Goal: Communication & Community: Answer question/provide support

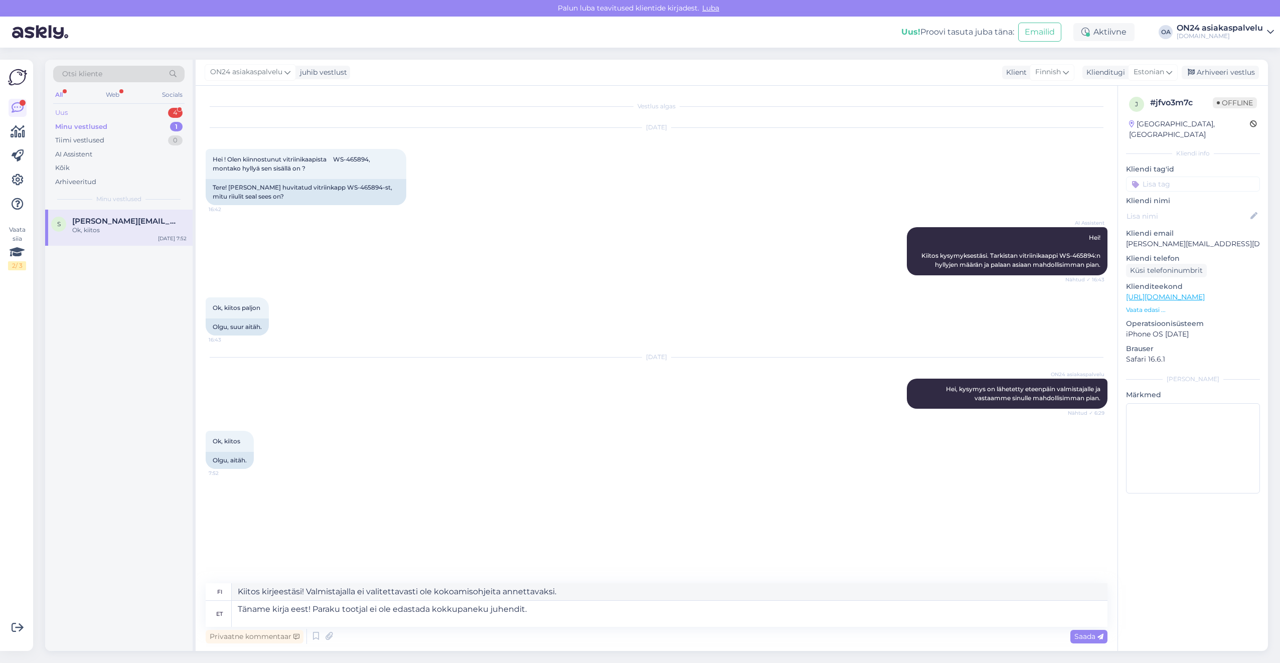
click at [113, 109] on div "Uus 4" at bounding box center [118, 113] width 131 height 14
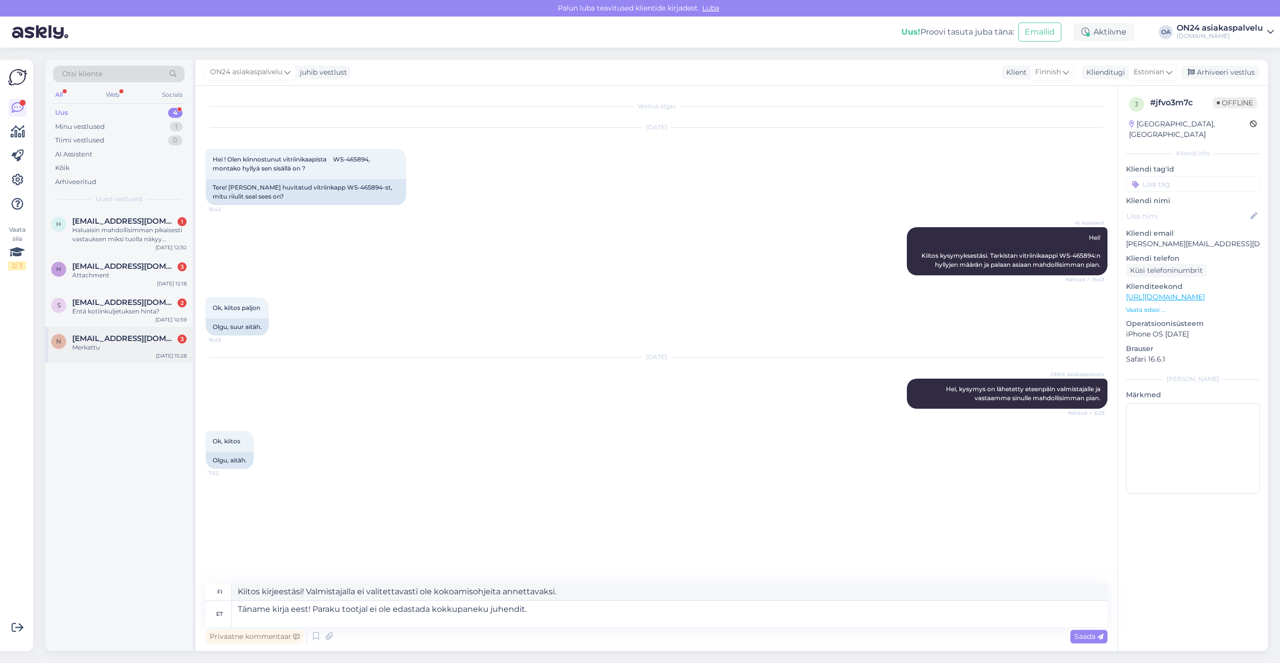
click at [119, 354] on div "N [EMAIL_ADDRESS][DOMAIN_NAME] 3 Merkattu [DATE] 15:28" at bounding box center [119, 345] width 148 height 36
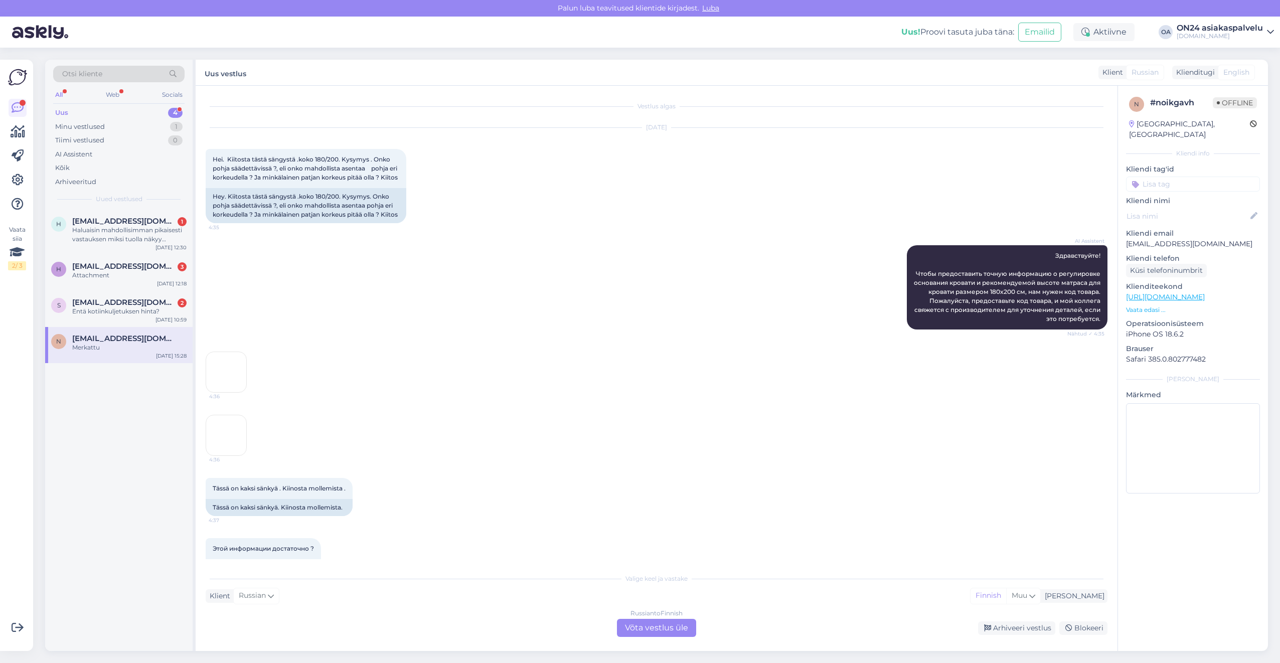
scroll to position [968, 0]
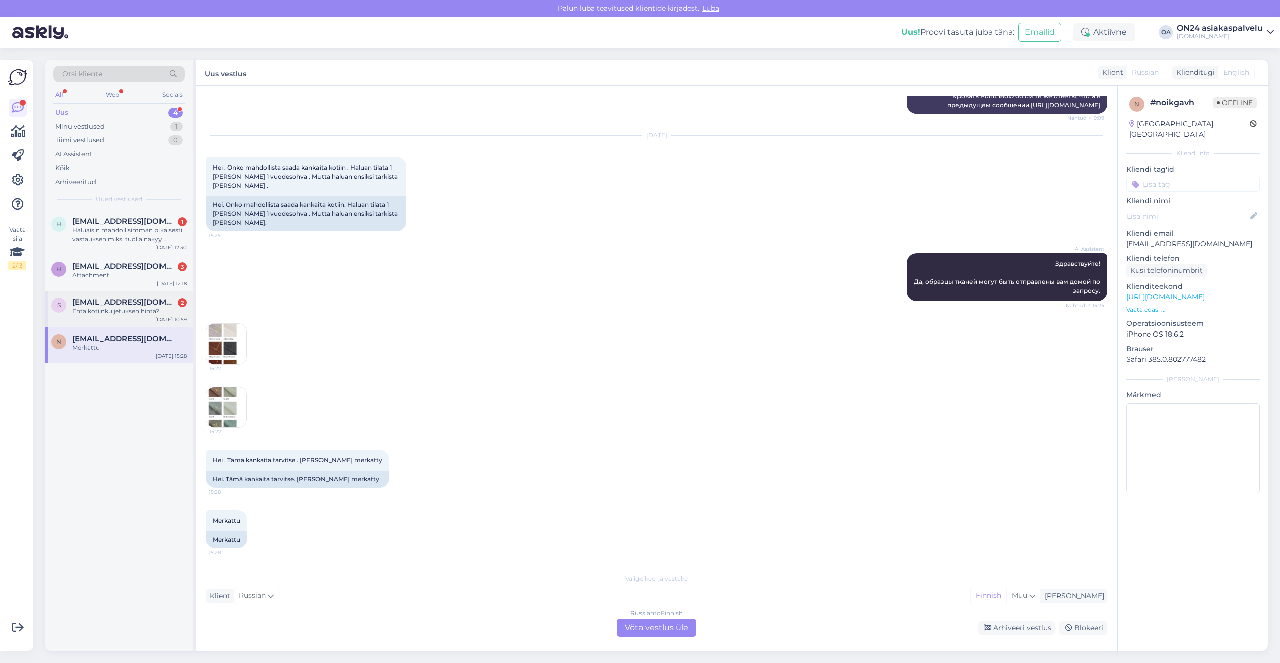
click at [133, 313] on div "Entä kotiinkuljetuksen hinta?" at bounding box center [129, 311] width 114 height 9
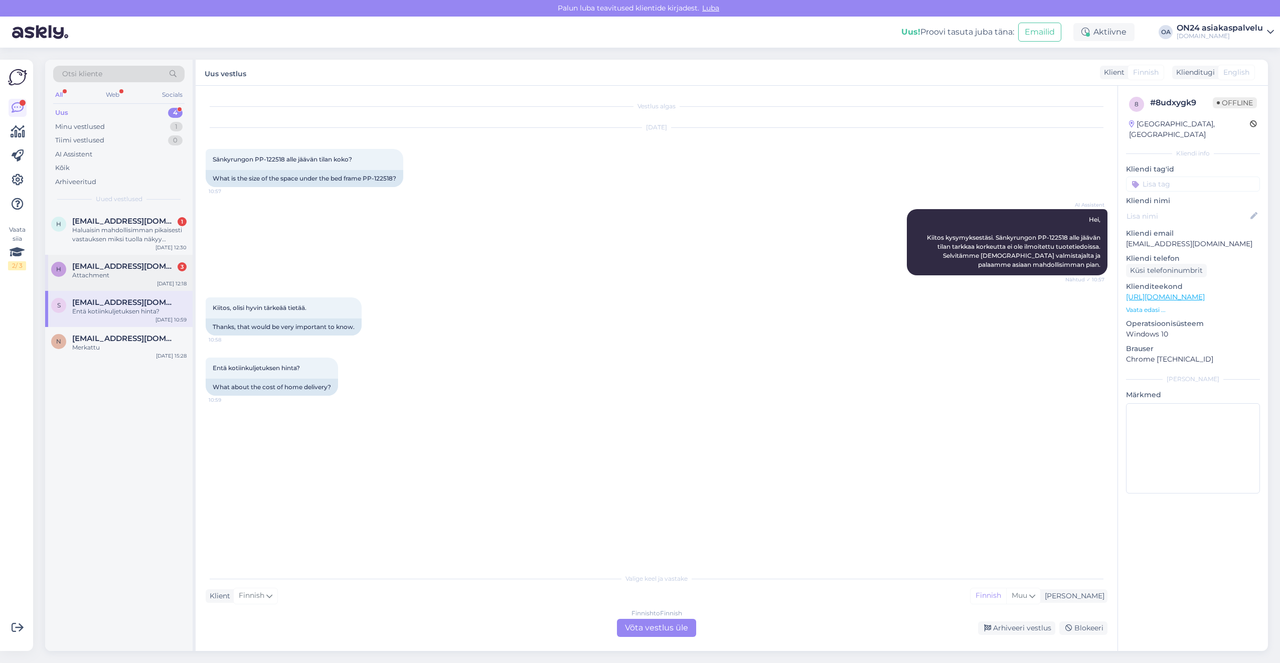
click at [156, 275] on div "Attachment" at bounding box center [129, 275] width 114 height 9
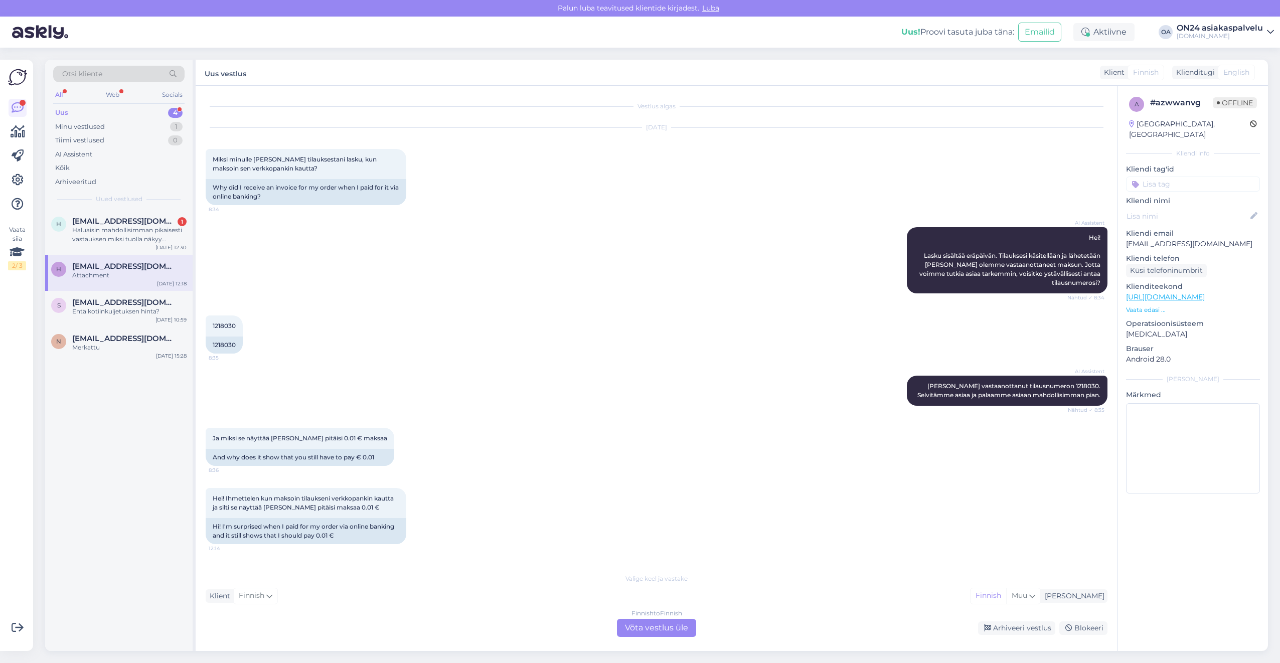
scroll to position [59, 0]
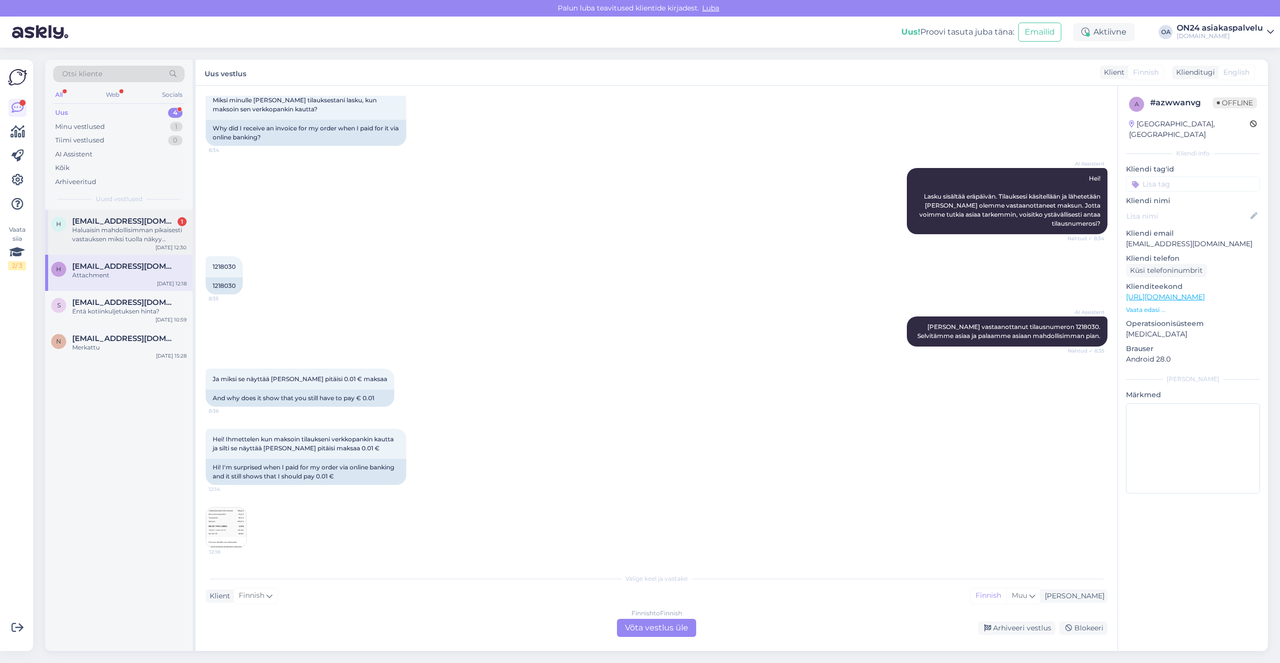
click at [165, 230] on div "Haluaisin mahdollisimman pikaisesti vastauksen miksi tuolla näkyy [PERSON_NAME]…" at bounding box center [129, 235] width 114 height 18
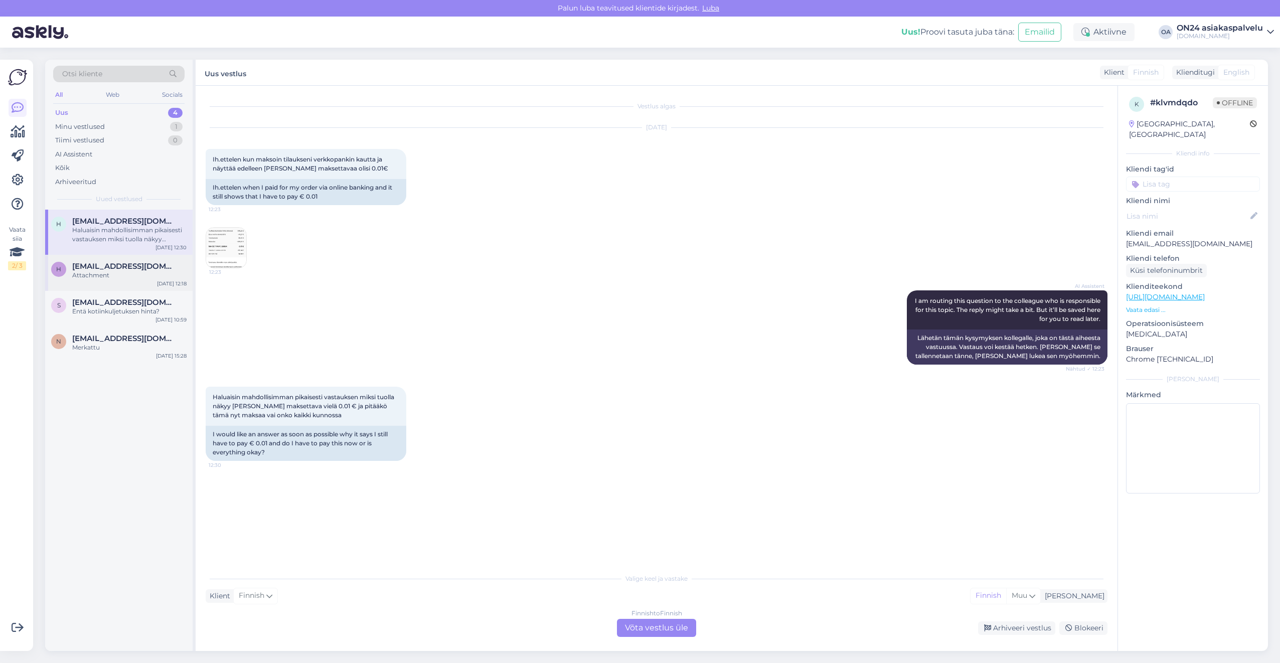
click at [151, 267] on span "[EMAIL_ADDRESS][DOMAIN_NAME]" at bounding box center [124, 266] width 104 height 9
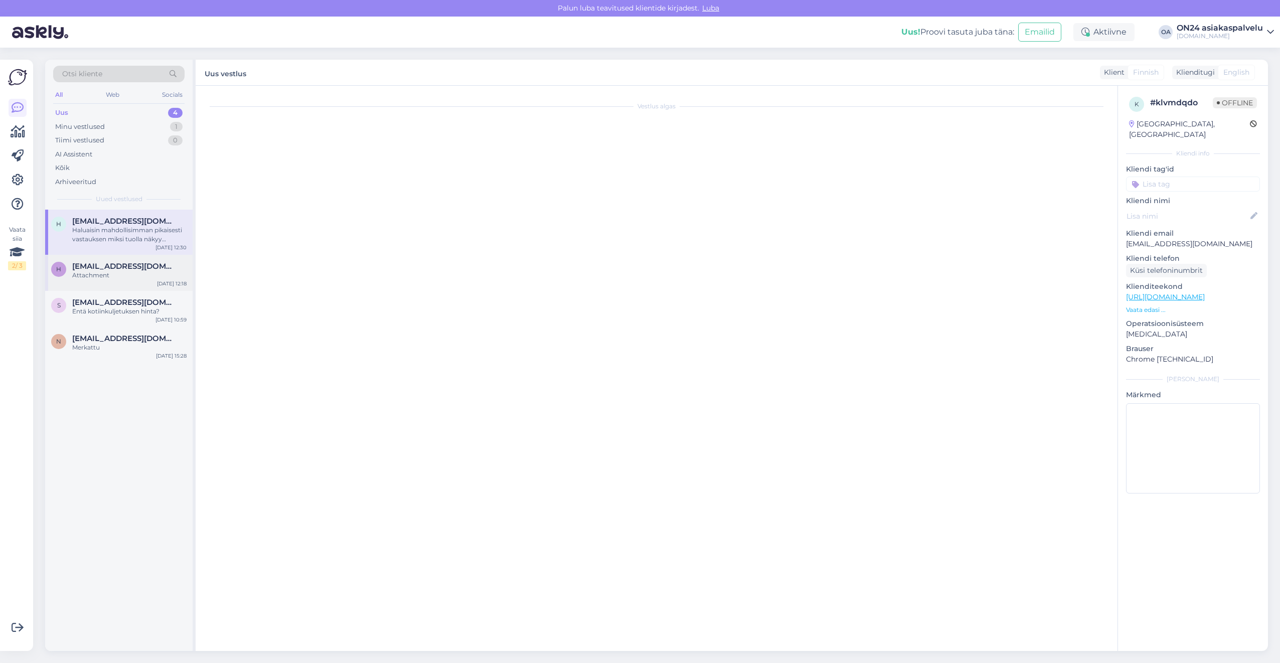
scroll to position [59, 0]
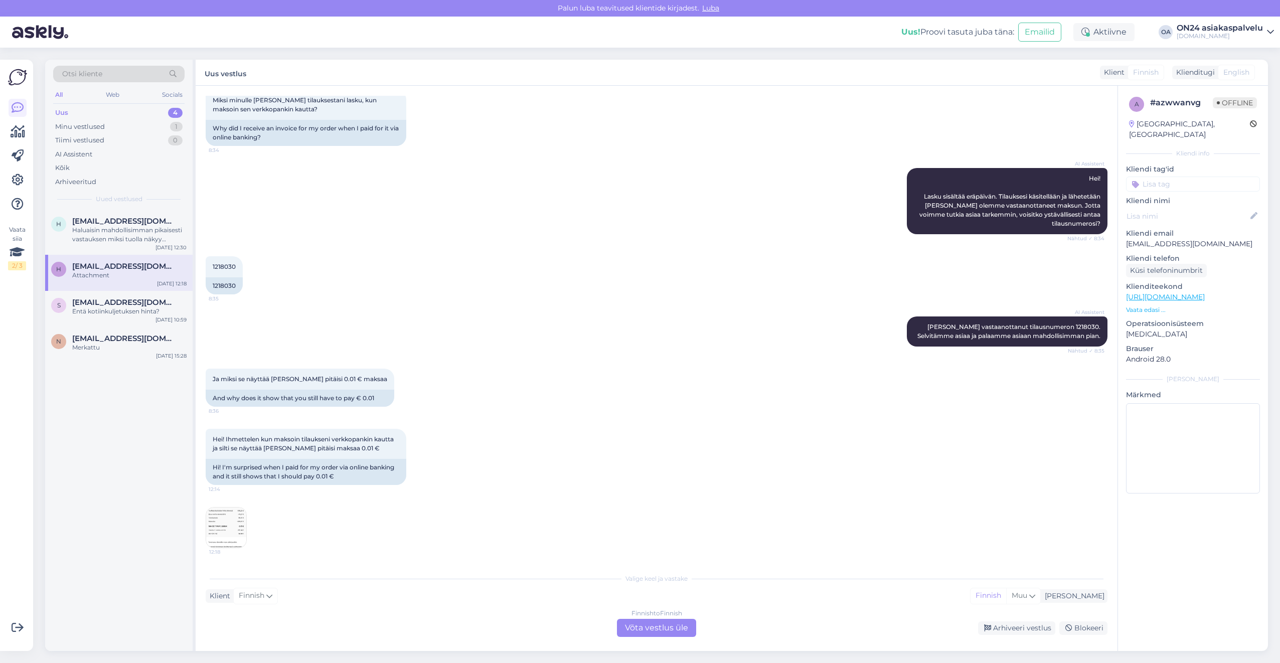
click at [688, 620] on div "Finnish to Finnish Võta vestlus üle" at bounding box center [656, 628] width 79 height 18
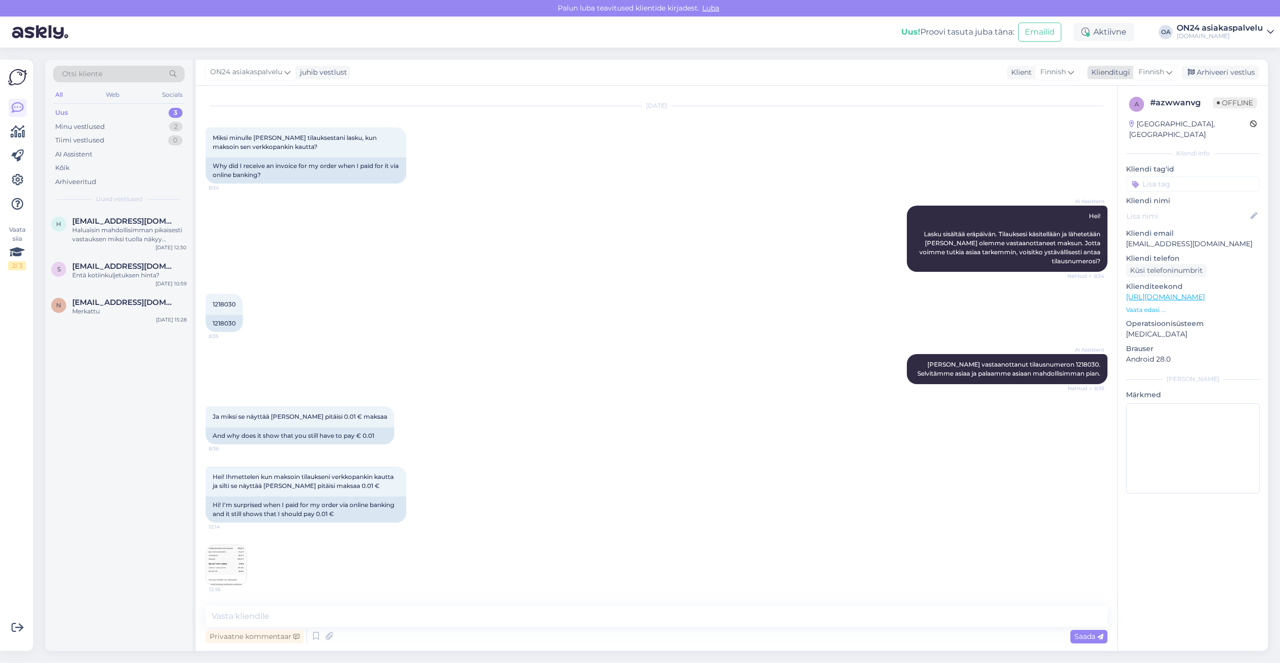
click at [1167, 67] on div "Finnish" at bounding box center [1155, 72] width 45 height 16
click at [1128, 122] on link "Estonian" at bounding box center [1133, 117] width 110 height 16
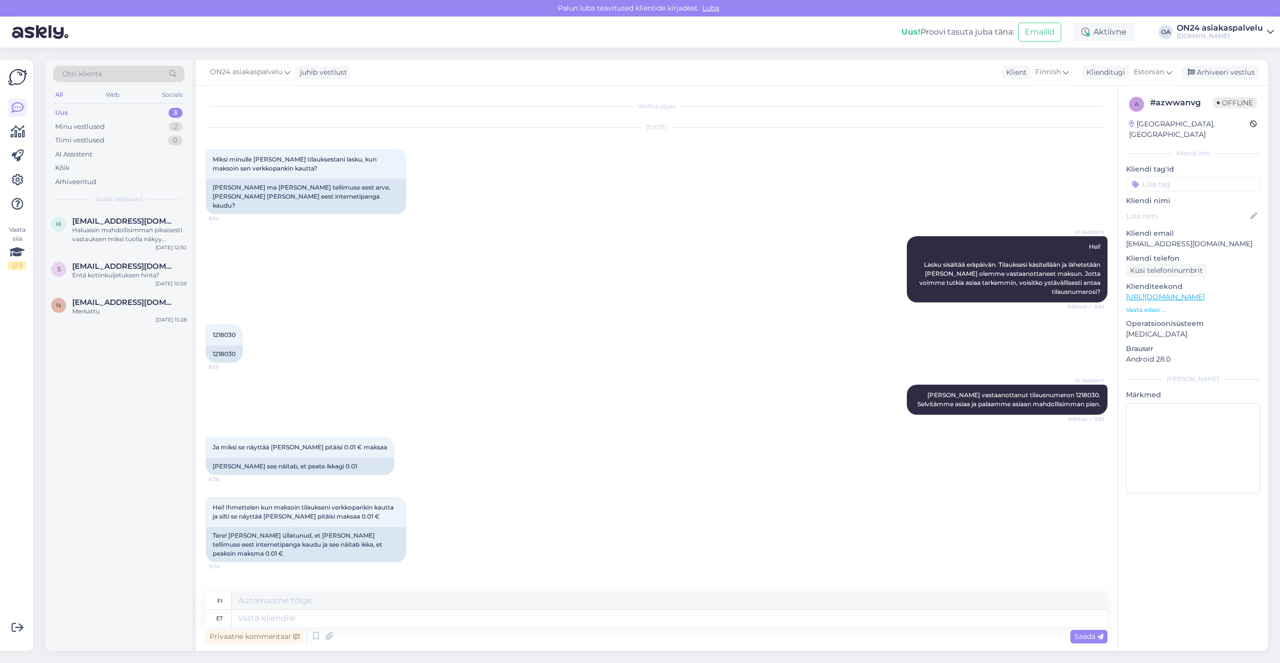
scroll to position [44, 0]
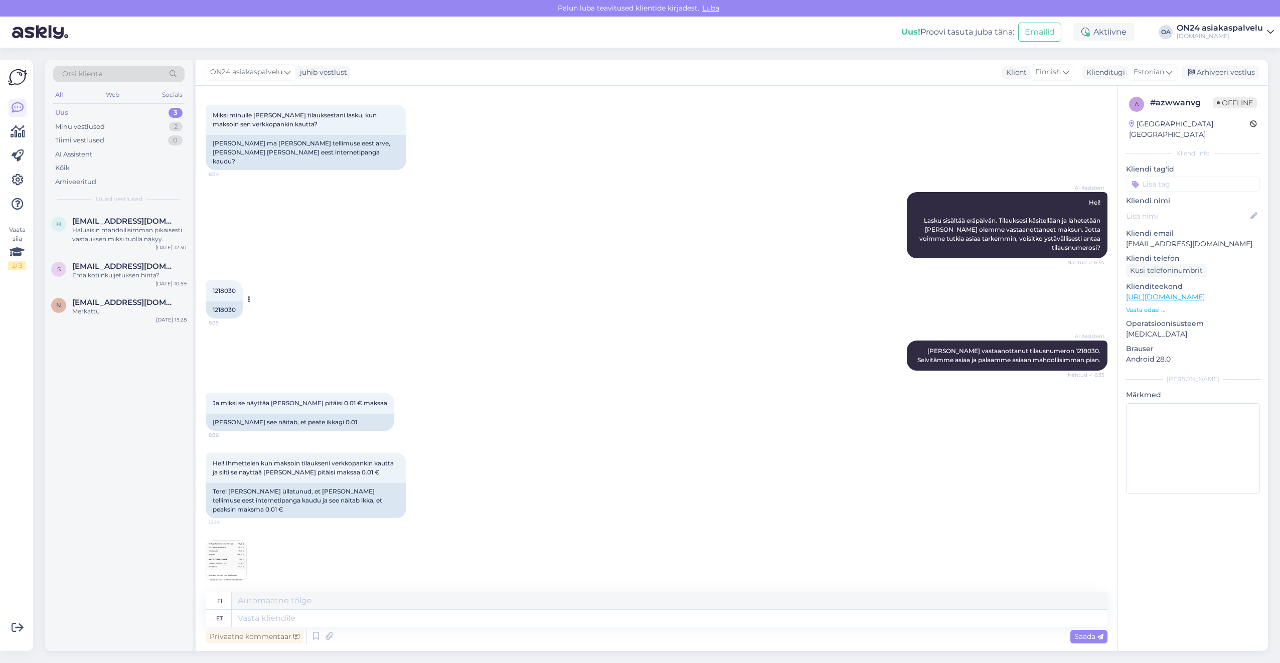
click at [229, 302] on div "1218030" at bounding box center [224, 310] width 37 height 17
copy div "1218030"
click at [282, 617] on textarea at bounding box center [670, 618] width 876 height 17
type textarea "Tere."
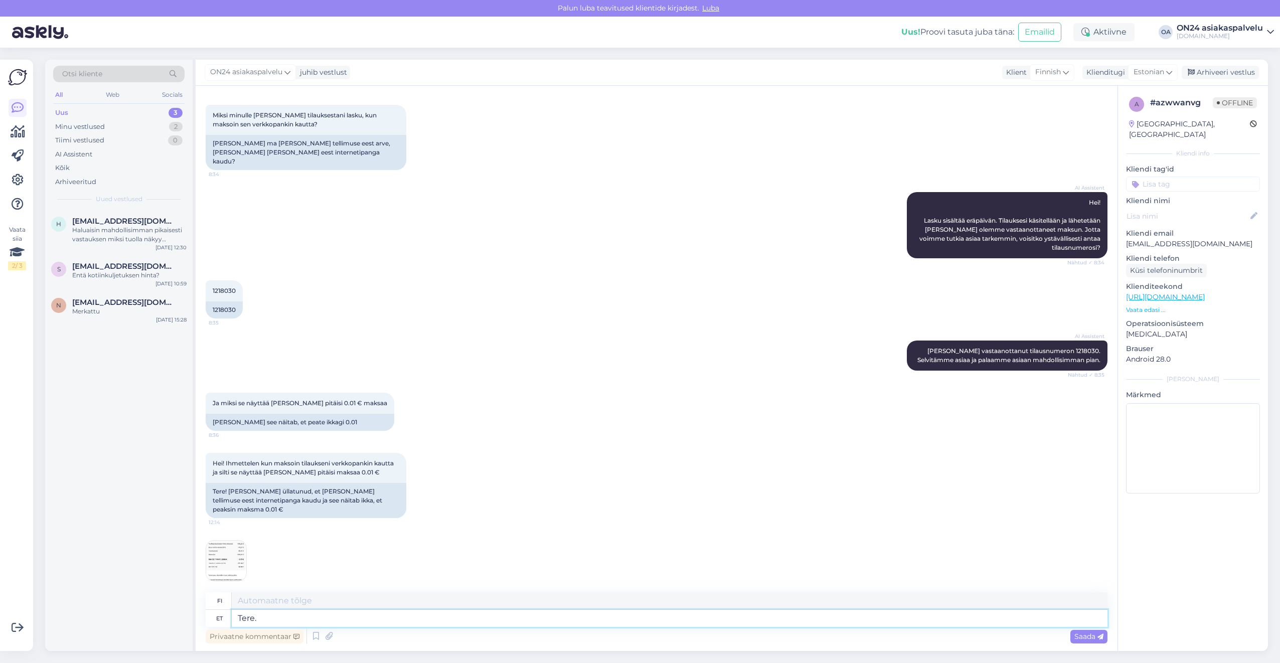
type textarea "Hei."
type textarea "Tere. Tellimuse"
type textarea "Hei. Tilaa"
paste textarea "1218030"
type textarea "Tere. Tellimuse 1218030 ma"
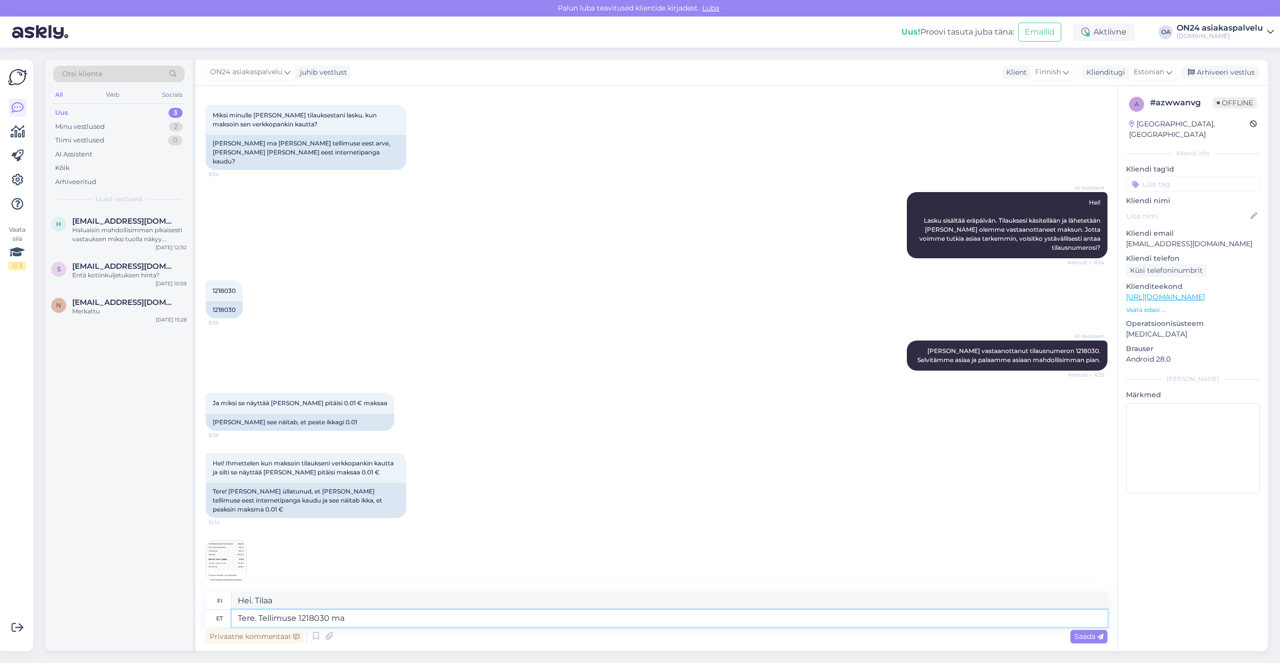
type textarea "Hei. Tilaus 1218030"
type textarea "Tere. Tellimuse 1218030 makseviisiks"
type textarea "Hei. Tilauksen 1218030 maksutapa"
click at [238, 557] on img at bounding box center [226, 561] width 40 height 40
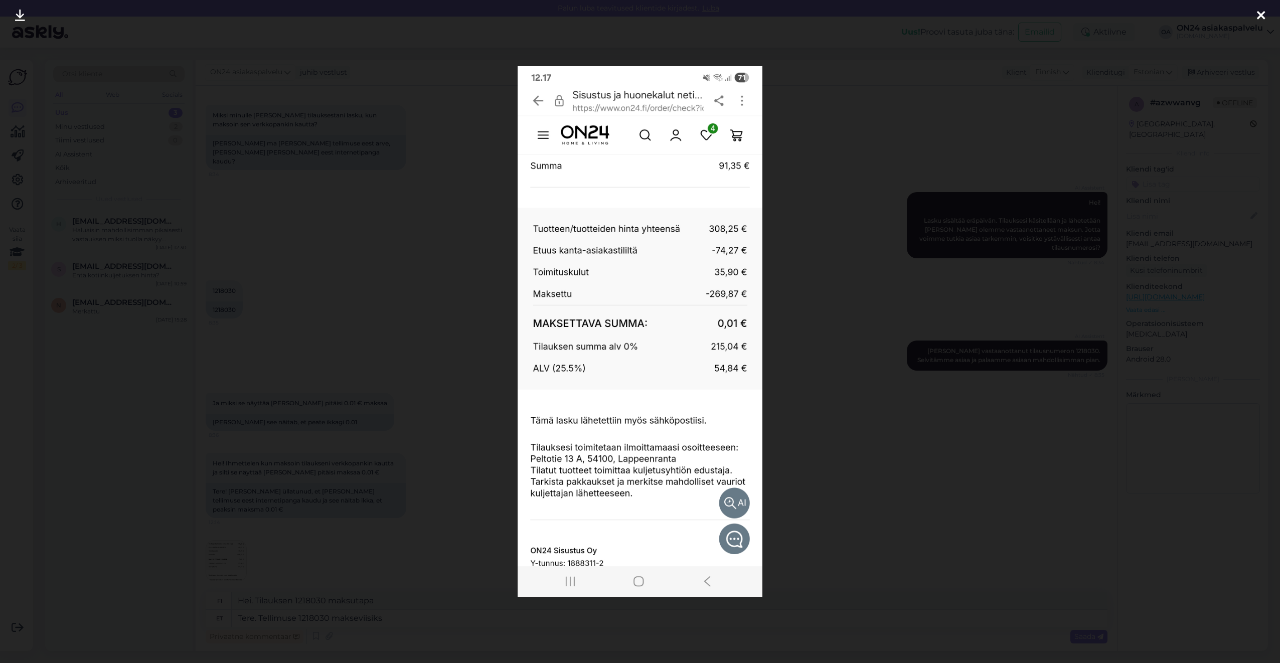
click at [378, 514] on div at bounding box center [640, 331] width 1280 height 663
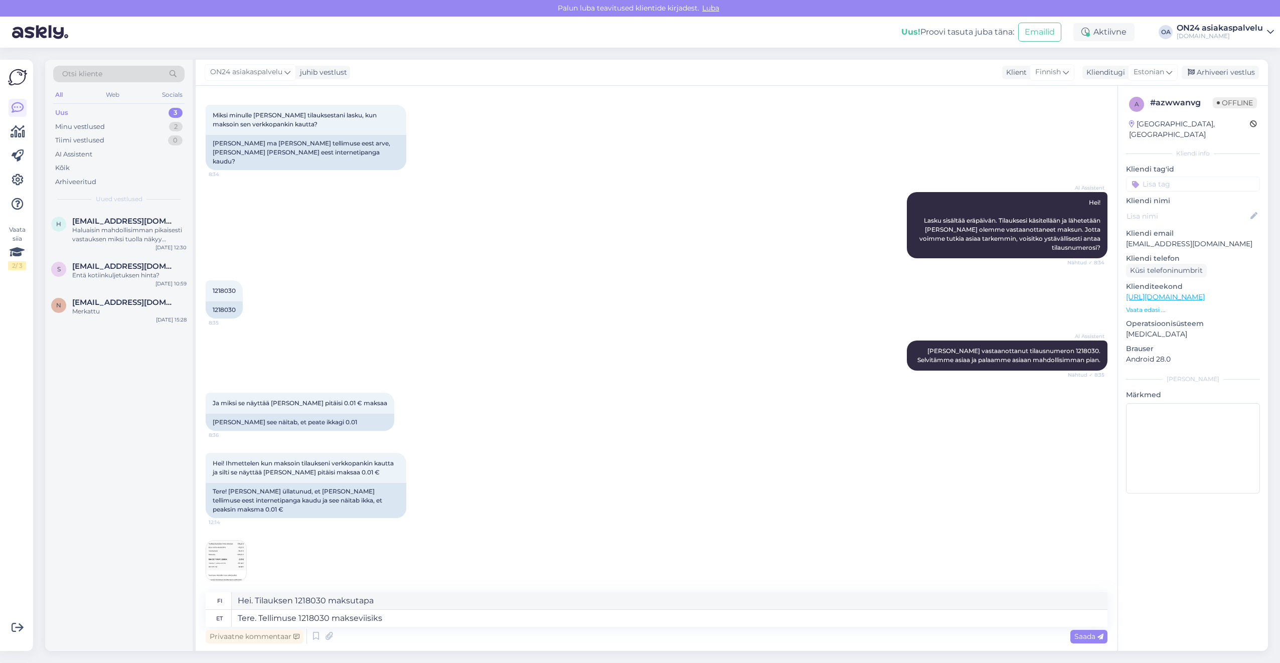
click at [241, 541] on img at bounding box center [226, 561] width 40 height 40
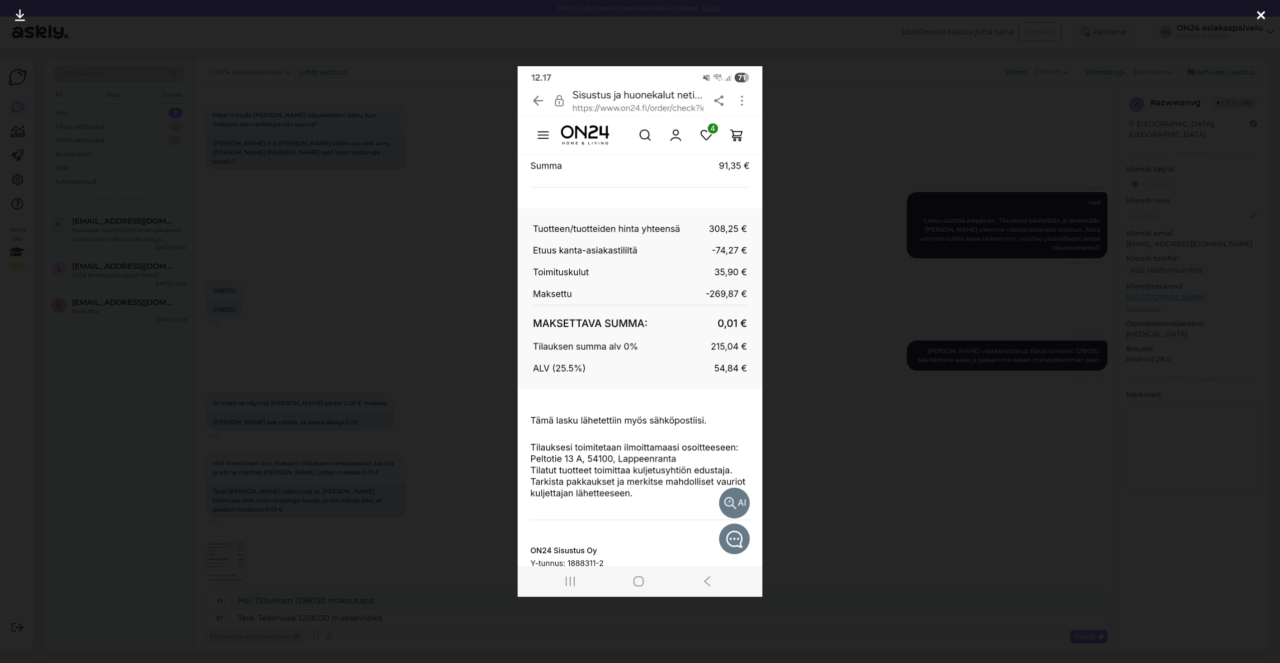
click at [410, 505] on div at bounding box center [640, 331] width 1280 height 663
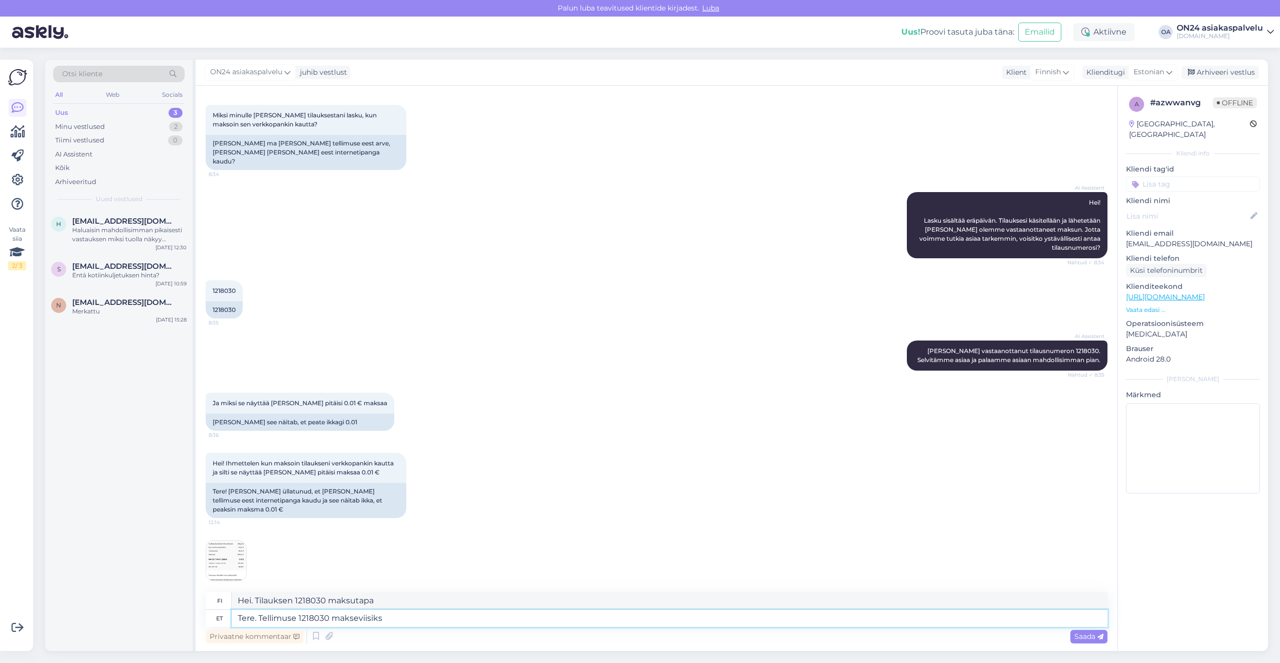
click at [421, 615] on textarea "Tere. Tellimuse 1218030 makseviisiks" at bounding box center [670, 618] width 876 height 17
type textarea "Tere. Tellimuse 1218030 makseviisiks on v"
type textarea "Hei. Tilauksen 1218030 maksutapa on"
type textarea "Tere. Tellimuse 1218030 makseviisiks on valitud"
type textarea "Hei. Tilauksen 1218030 maksutapa on valittu."
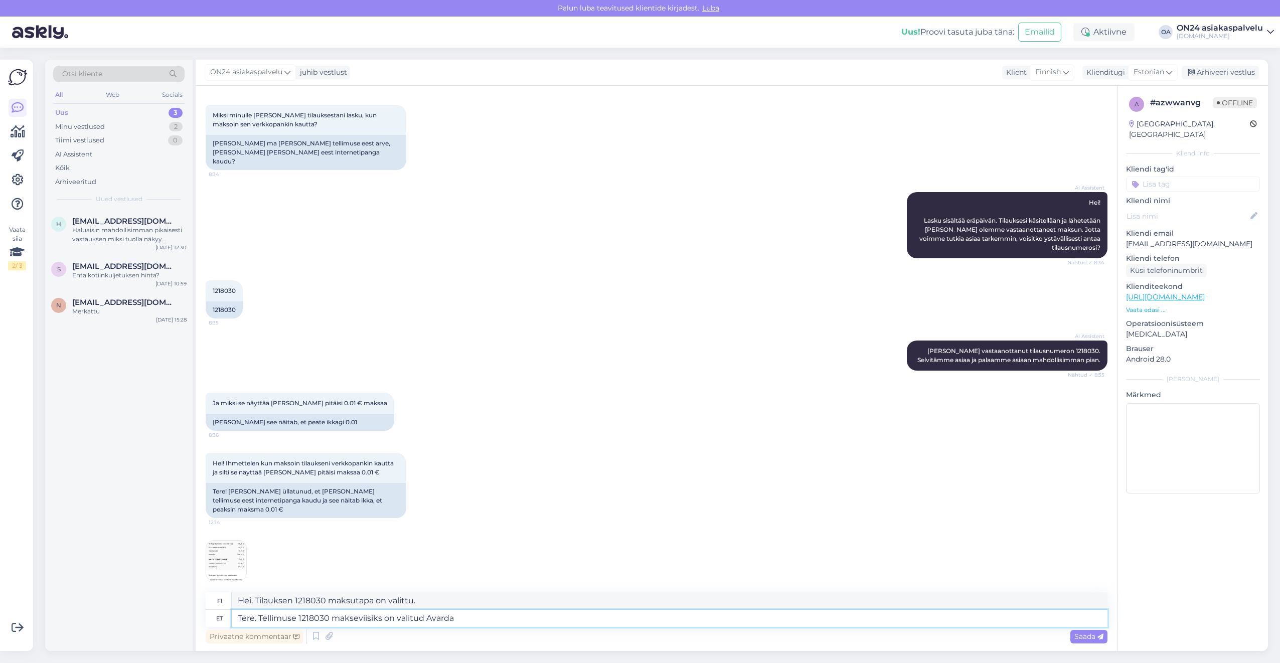
type textarea "Tere. Tellimuse 1218030 makseviisiks on valitud Avarda j"
type textarea "Hei. Tilaukselle 1218030 valittu maksutapa on Avarda."
type textarea "Tere. Tellimuse 1218030 makseviisiks on valitud Avarda järelmaks."
type textarea "Hei. Tilauksen 1218030 maksutapa on Avarda-erämaksu."
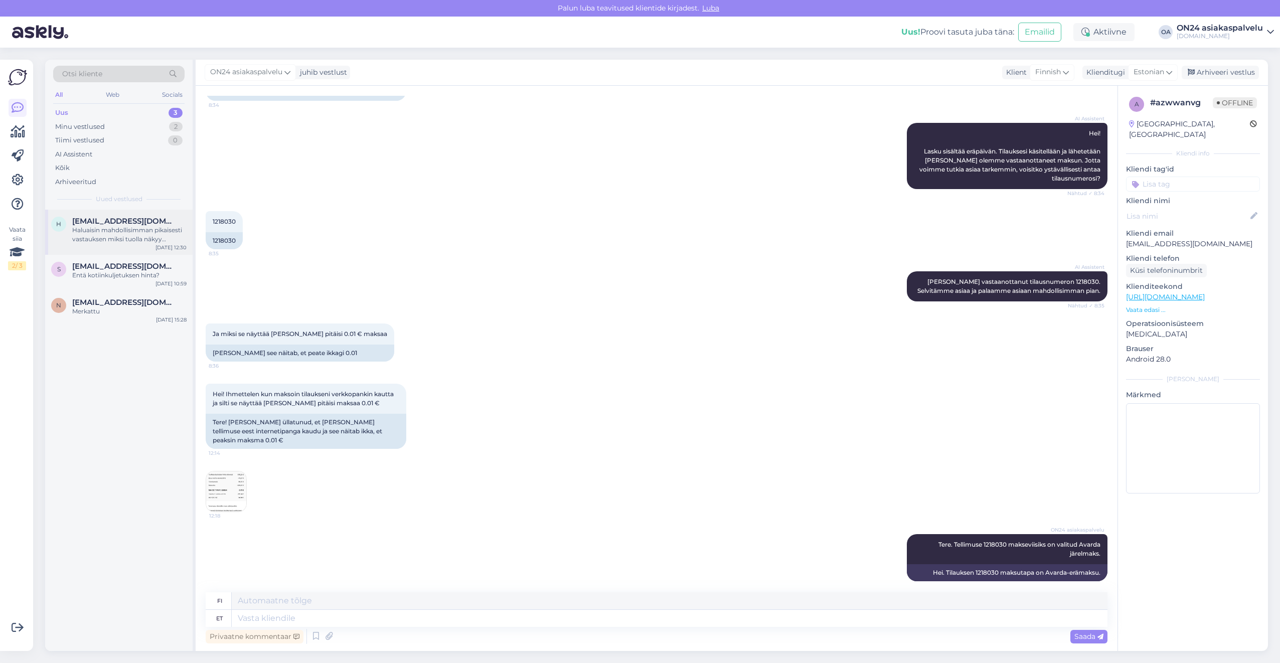
click at [120, 230] on div "Haluaisin mahdollisimman pikaisesti vastauksen miksi tuolla näkyy [PERSON_NAME]…" at bounding box center [129, 235] width 114 height 18
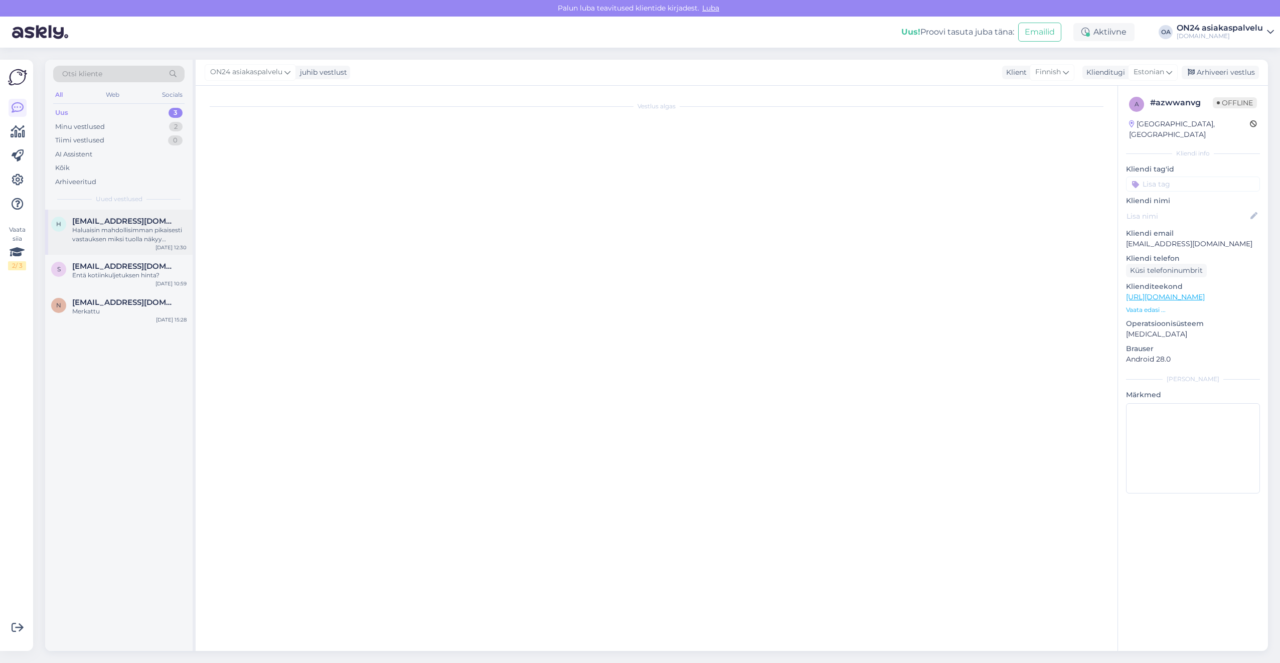
scroll to position [0, 0]
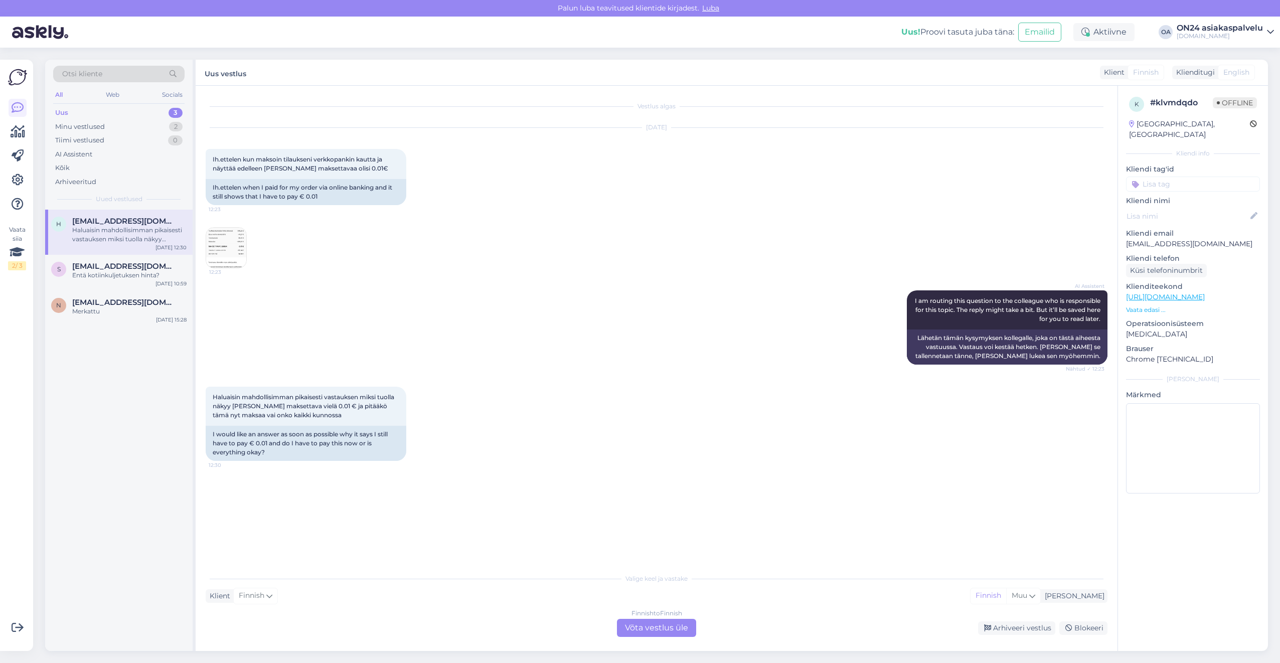
click at [1192, 72] on div "Klienditugi" at bounding box center [1194, 72] width 43 height 11
click at [1207, 74] on div "Klienditugi" at bounding box center [1194, 72] width 43 height 11
click at [659, 622] on div "Finnish to Finnish Võta vestlus üle" at bounding box center [656, 628] width 79 height 18
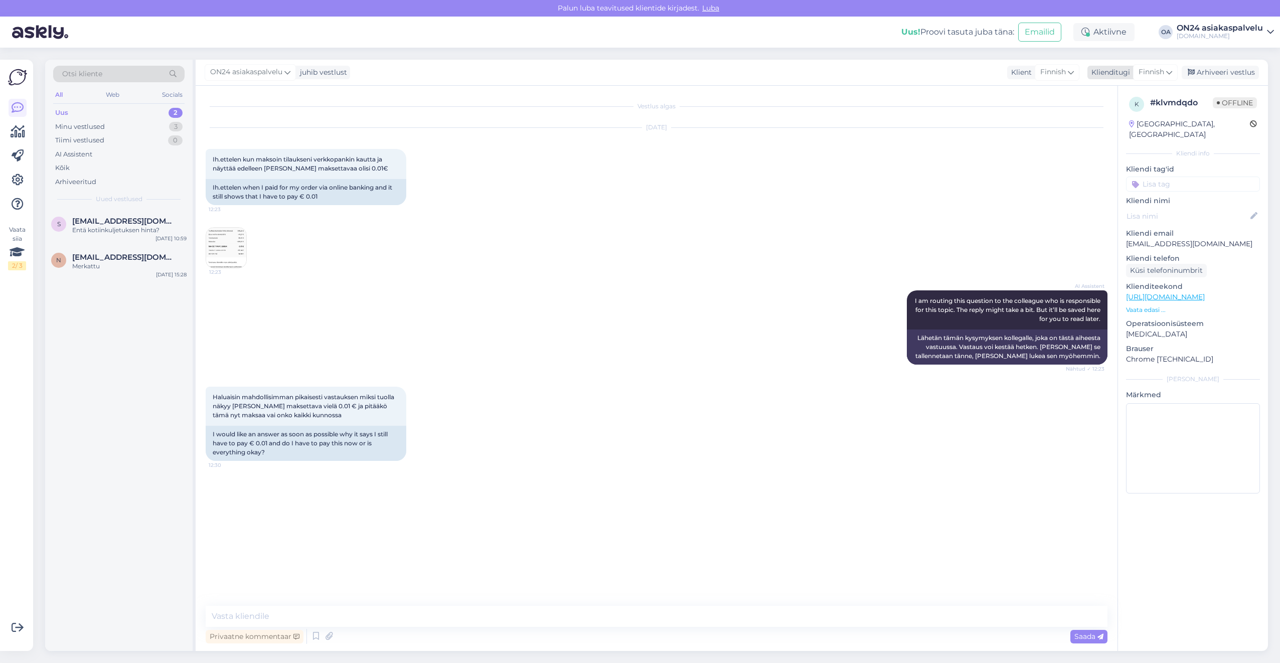
click at [1167, 71] on div "Finnish" at bounding box center [1155, 72] width 45 height 16
click at [1130, 120] on link "Estonian" at bounding box center [1133, 117] width 110 height 16
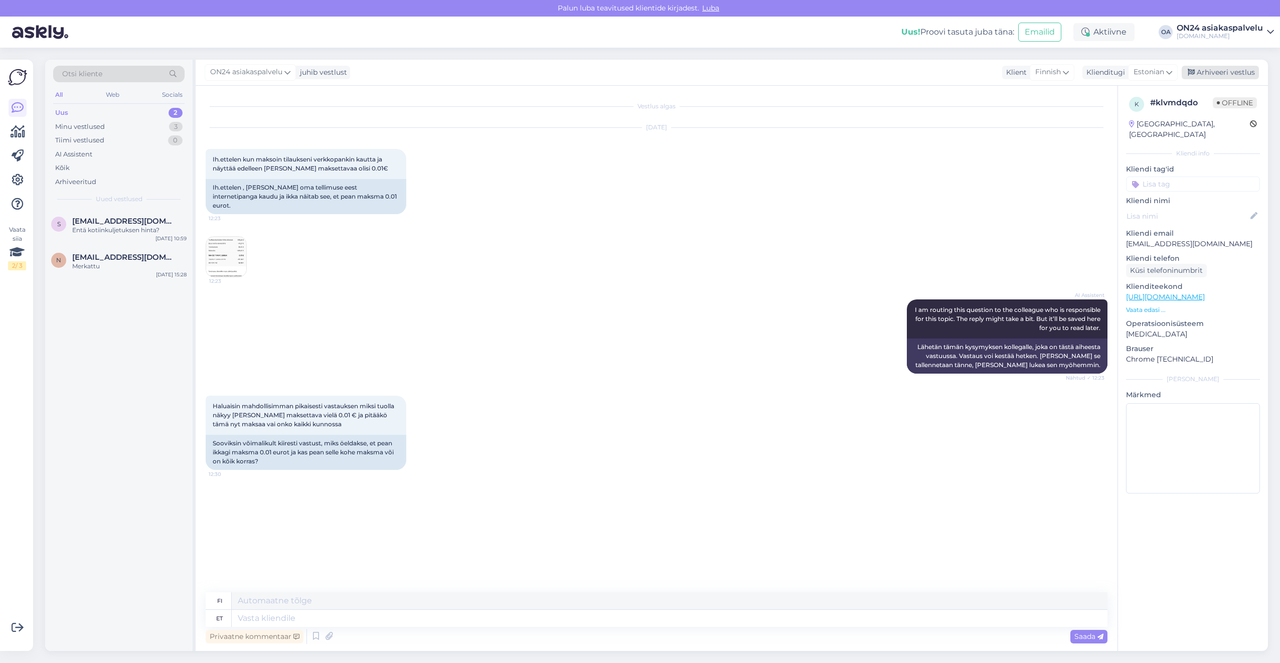
click at [1200, 78] on div "Arhiveeri vestlus" at bounding box center [1220, 73] width 77 height 14
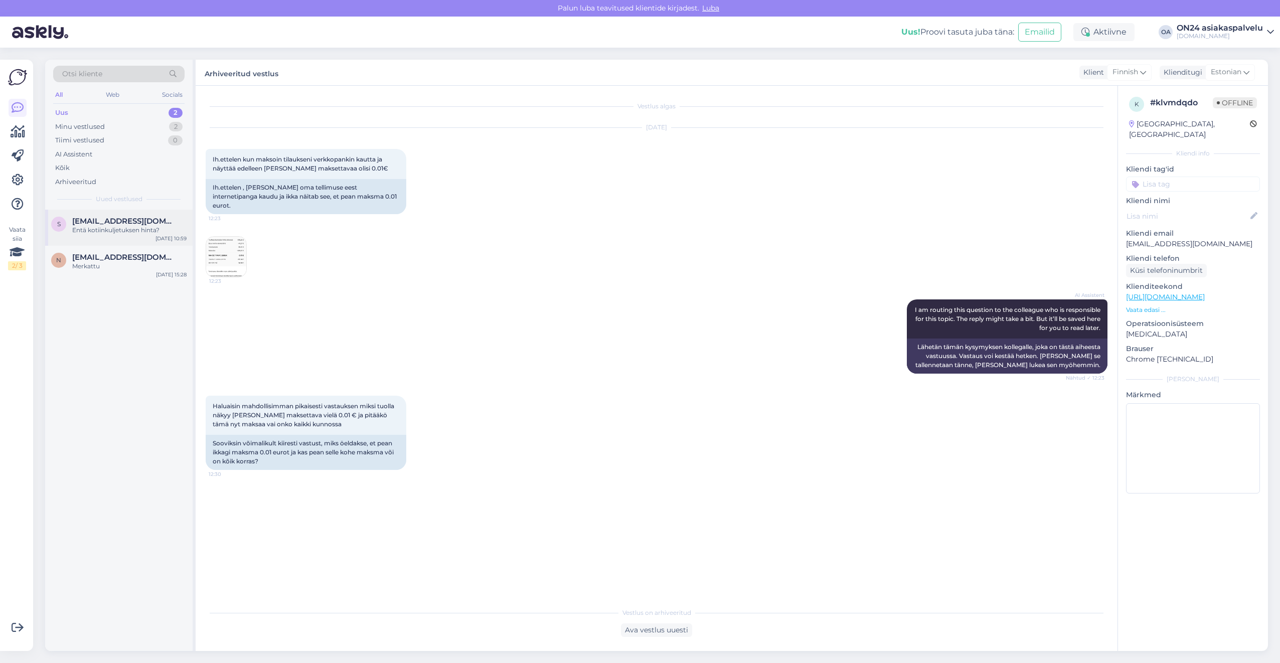
click at [103, 227] on div "Entä kotiinkuljetuksen hinta?" at bounding box center [129, 230] width 114 height 9
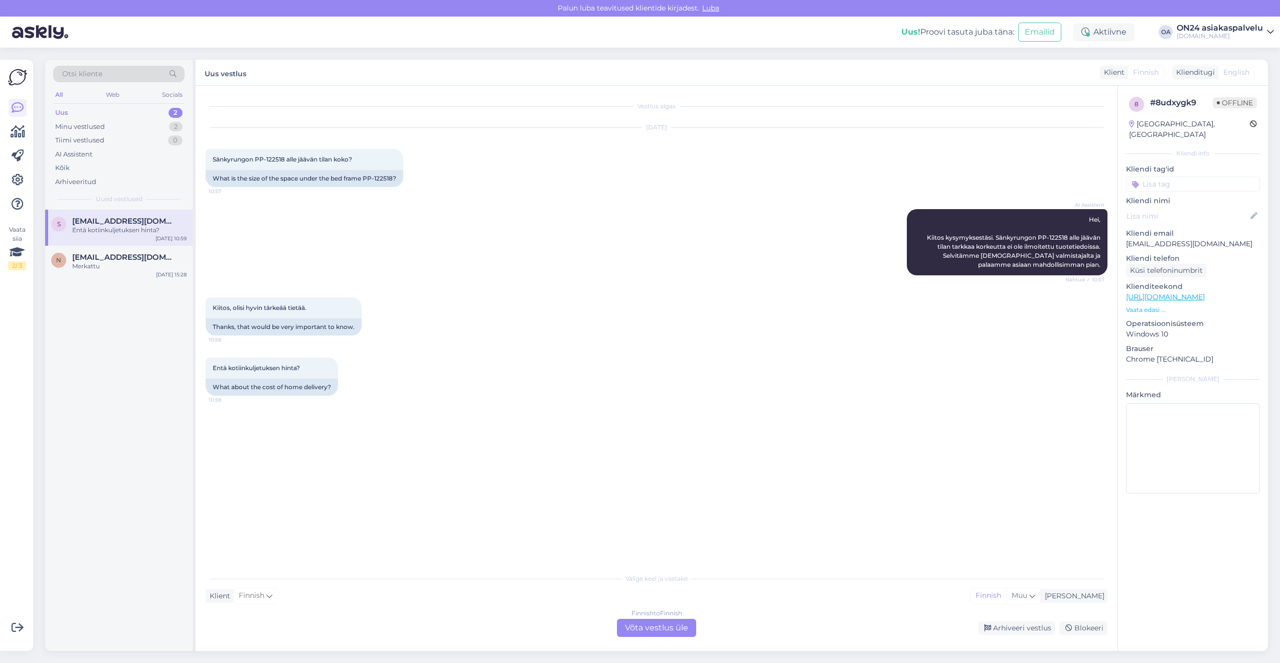
click at [669, 631] on div "Finnish to Finnish Võta vestlus üle" at bounding box center [656, 628] width 79 height 18
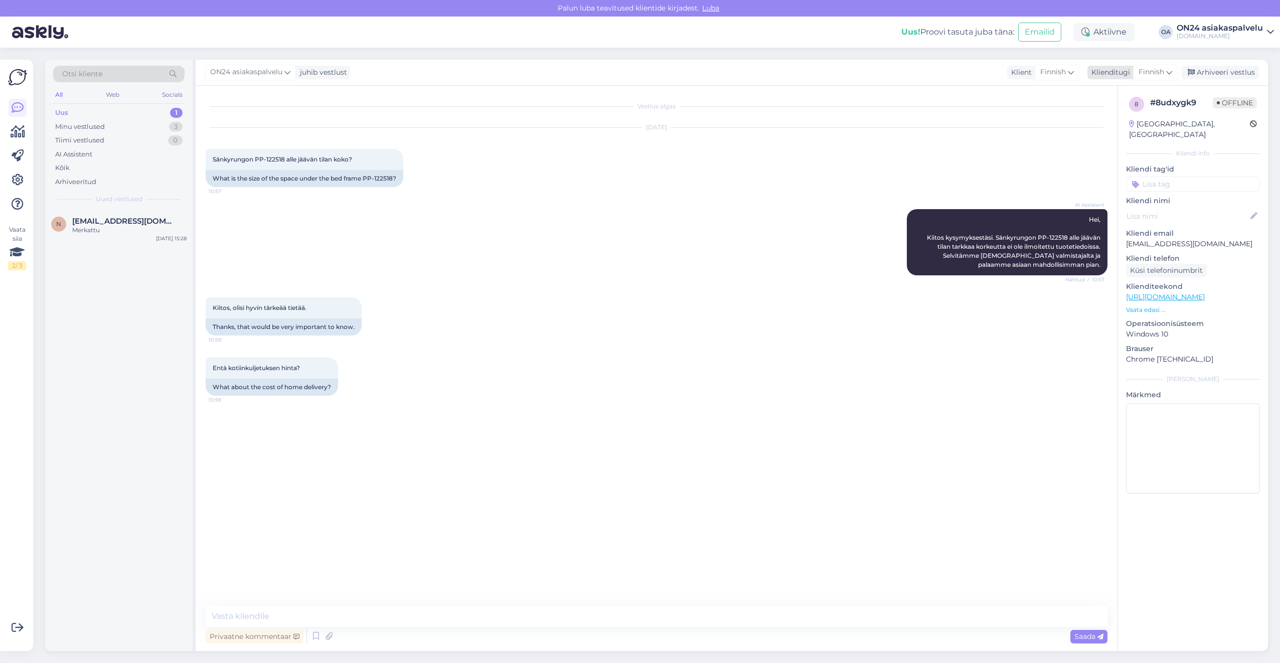
click at [1160, 69] on span "Finnish" at bounding box center [1152, 72] width 26 height 11
click at [1126, 121] on link "Estonian" at bounding box center [1133, 117] width 110 height 16
click at [302, 178] on div "Kui suur on voodiraami PP-122518 all olev ruum?" at bounding box center [286, 178] width 160 height 17
copy div "122518"
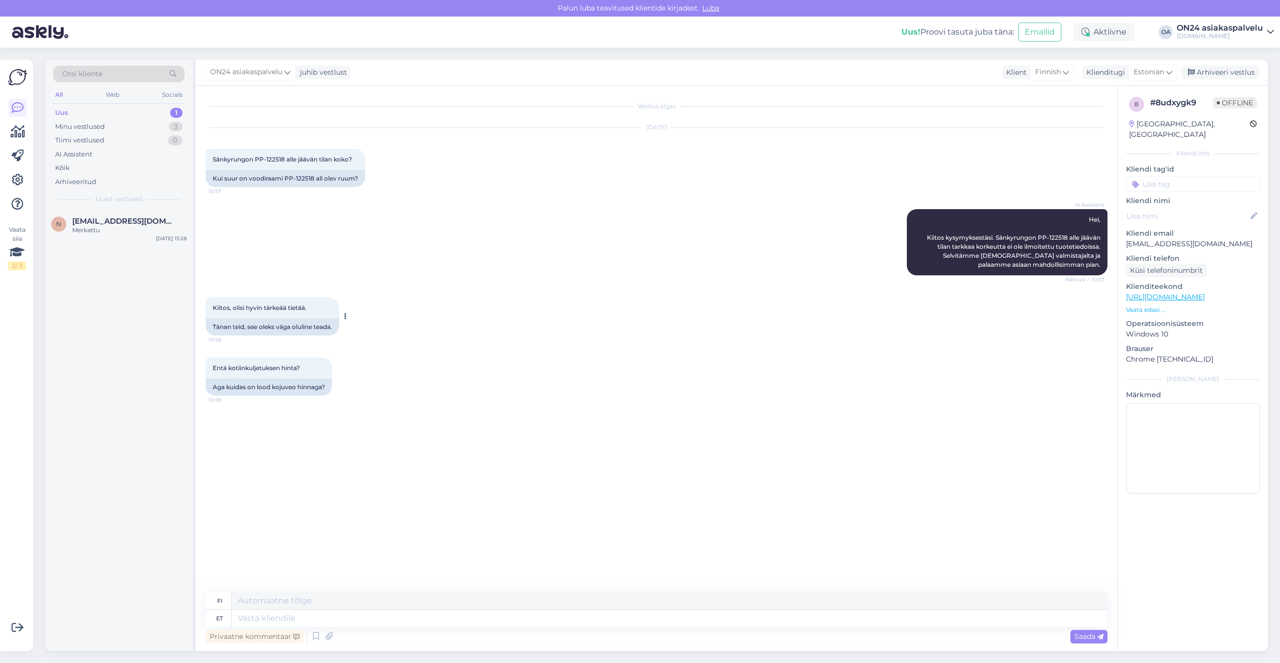
click at [300, 309] on span "Kiitos, olisi hyvin tärkeää tietää." at bounding box center [260, 308] width 94 height 8
drag, startPoint x: 311, startPoint y: 309, endPoint x: 296, endPoint y: 308, distance: 15.1
click at [296, 308] on div "Kiitos, olisi hyvin tärkeää tietää. 10:58" at bounding box center [272, 308] width 133 height 21
drag, startPoint x: 296, startPoint y: 308, endPoint x: 283, endPoint y: 318, distance: 15.7
click at [283, 318] on div "Kiitos, olisi hyvin tärkeää tietää. 10:58" at bounding box center [272, 308] width 133 height 21
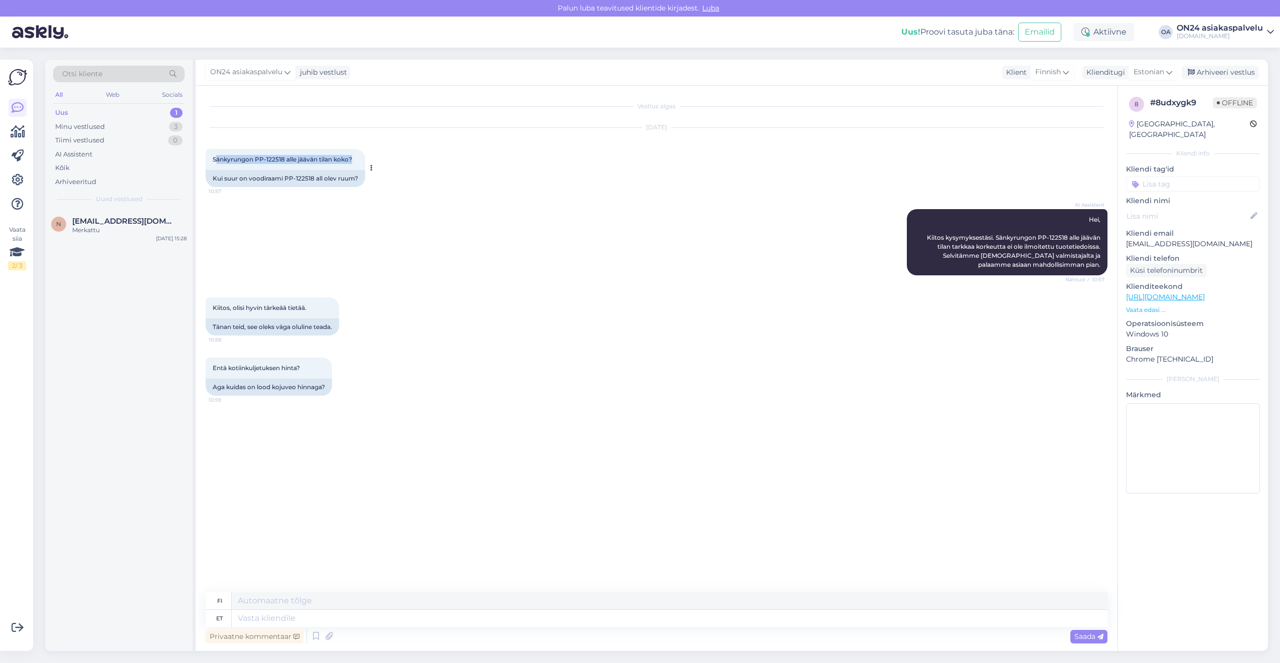
drag, startPoint x: 356, startPoint y: 159, endPoint x: 215, endPoint y: 160, distance: 141.0
click at [215, 160] on div "Sänkyrungon PP-122518 alle jäävän tilan koko? 10:57" at bounding box center [286, 159] width 160 height 21
click at [215, 160] on span "Sänkyrungon PP-122518 alle jäävän tilan koko?" at bounding box center [282, 160] width 139 height 8
drag, startPoint x: 212, startPoint y: 160, endPoint x: 363, endPoint y: 165, distance: 151.6
click at [363, 165] on div "Sänkyrungon PP-122518 alle jäävän tilan koko? 10:57" at bounding box center [286, 159] width 160 height 21
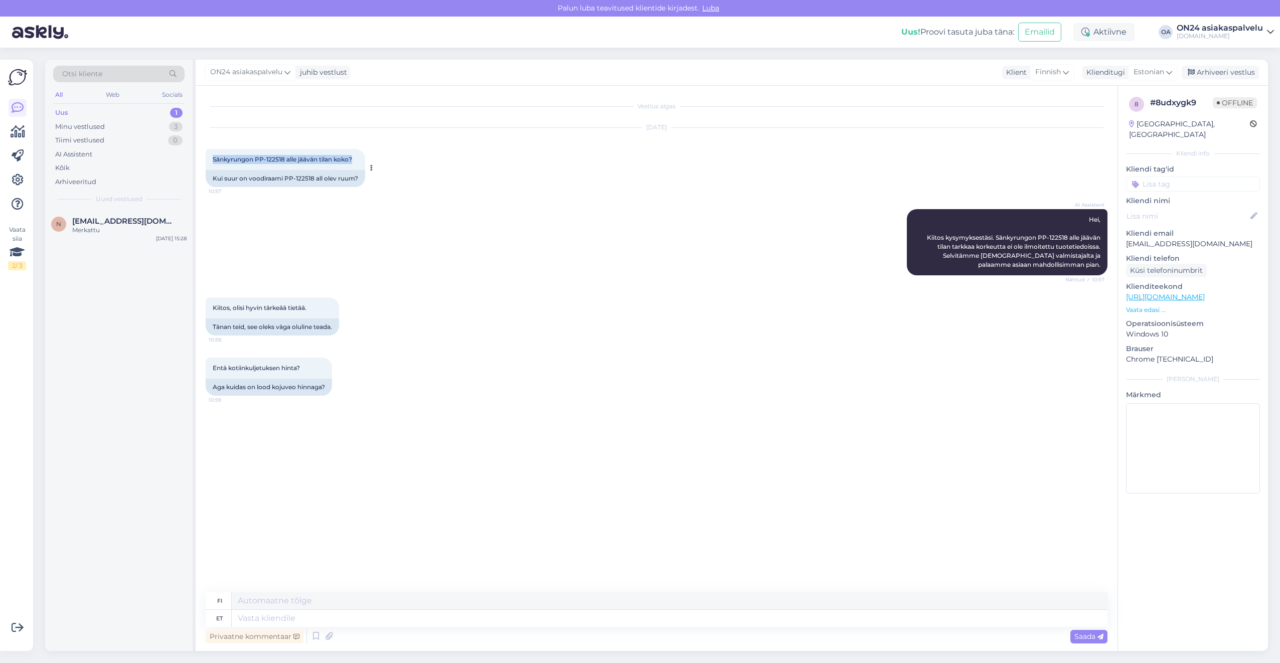
drag, startPoint x: 363, startPoint y: 165, endPoint x: 340, endPoint y: 158, distance: 24.6
copy span "Sänkyrungon PP-122518 alle jäävän tilan koko?"
click at [254, 626] on textarea at bounding box center [670, 618] width 876 height 17
type textarea "Tere."
type textarea "Hei."
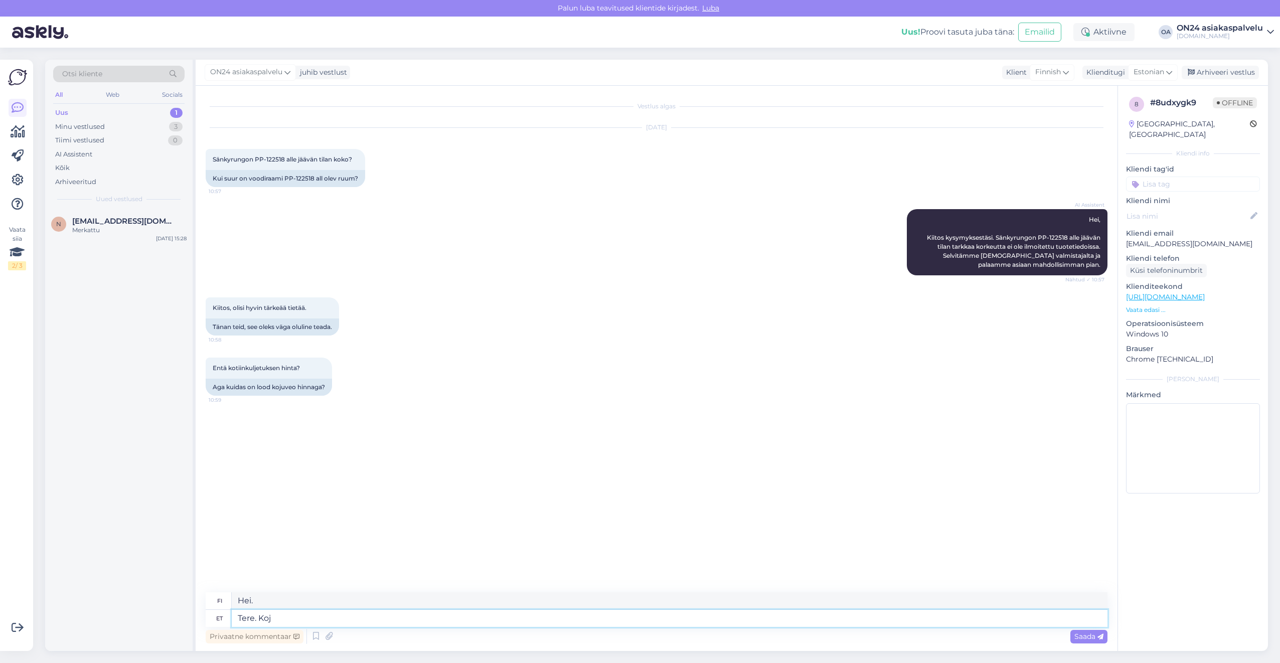
type textarea "Tere. [GEOGRAPHIC_DATA]"
type textarea "Hei. [GEOGRAPHIC_DATA]"
type textarea "Tere. Kulleri hi"
type textarea "Hei. [GEOGRAPHIC_DATA]"
type textarea "Tere. Kulleri [PERSON_NAME] n"
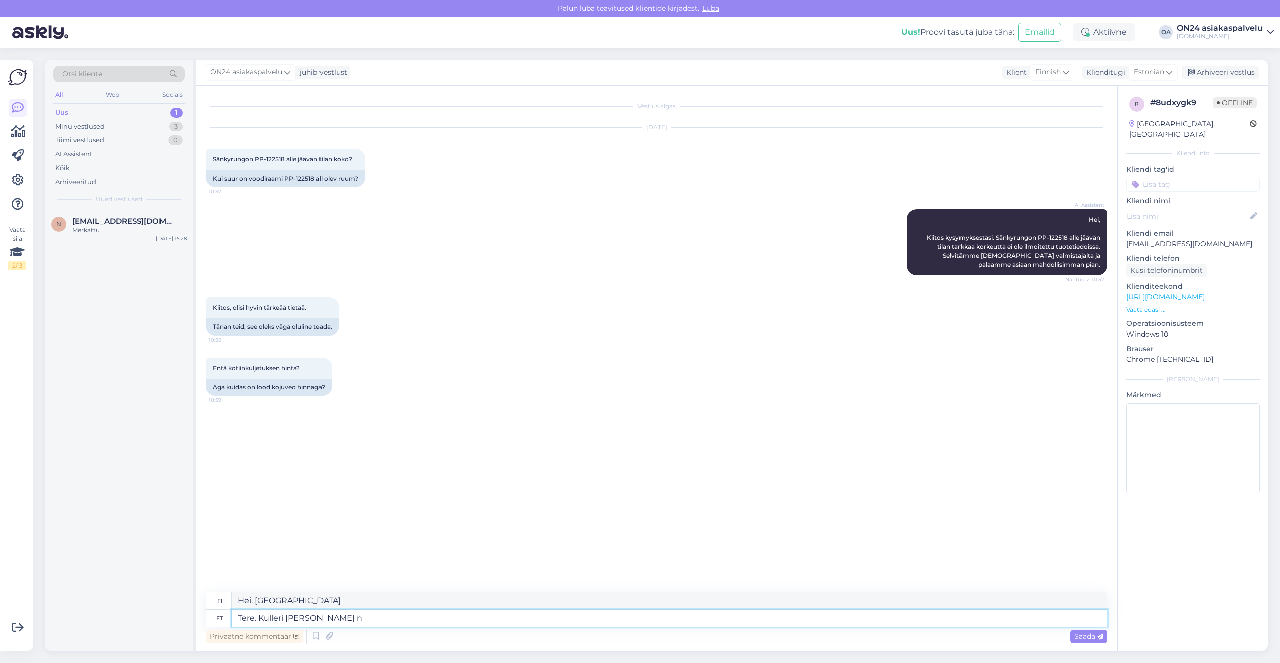
type textarea "Hei. Kuriirihinta"
type textarea "Tere. Kulleri [PERSON_NAME] näete, k"
type textarea "Hei. Näet kuriirihinnan,"
type textarea "Tere. Kulleri [PERSON_NAME] näete, [PERSON_NAME]"
type textarea "Hei. [PERSON_NAME] nähdä kuriirin [PERSON_NAME]"
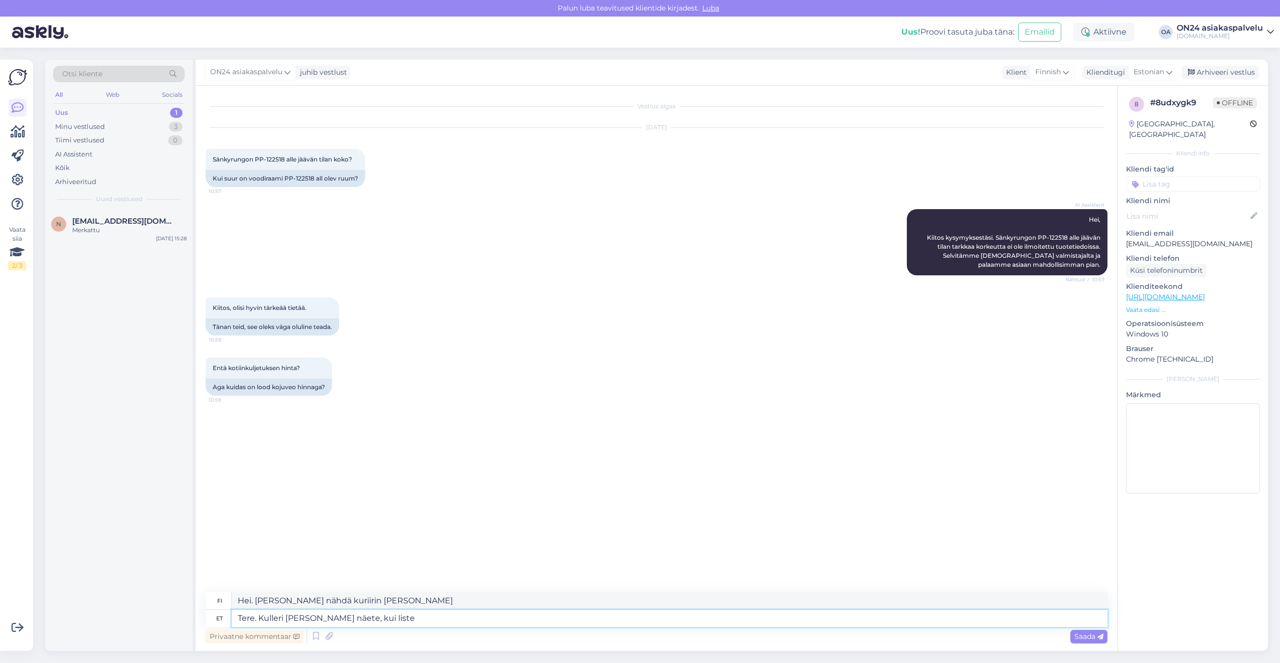
type textarea "Tere. Kulleri [PERSON_NAME] näete, kui list"
type textarea "Hei. Näet kuriirin hinnan rekisteröitymisen yhteydessä."
type textarea "Tere. Kulleri [PERSON_NAME] näete, kui lisate too"
type textarea "Hei. Näet kuriirin hinnan, kun lisäät sen"
type textarea "Tere. Kulleri [PERSON_NAME] näete, [PERSON_NAME] o"
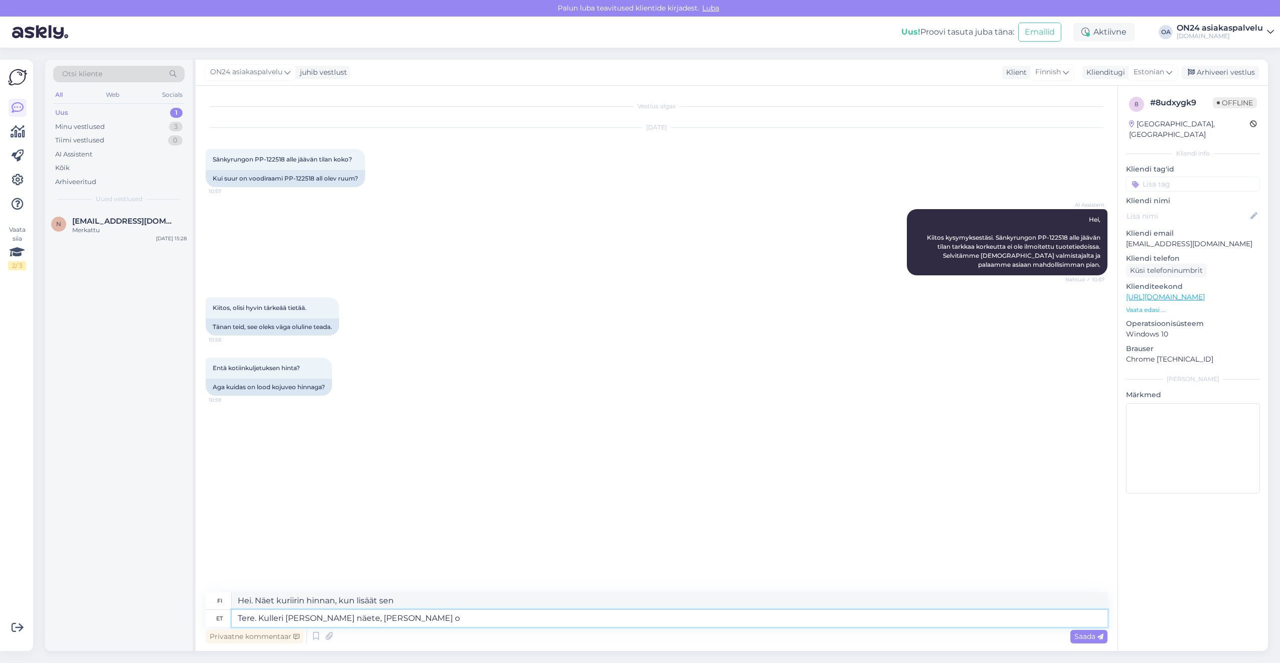
type textarea "Hei. Näet kuriirihinnan, kun lisäät tuotteen."
type textarea "Tere. Kulleri [PERSON_NAME] näete, [PERSON_NAME] ostukorvi j"
type textarea "Hei. Näet kuriirihinnan, kun lisäät tuotteen ostoskoriin."
type textarea "Tere. Kulleri [PERSON_NAME] näete, [PERSON_NAME] ostukorvi [PERSON_NAME]"
type textarea "Hei. Näet kuriirihinnan, kun lisäät tuotteen ostoskoriin ja"
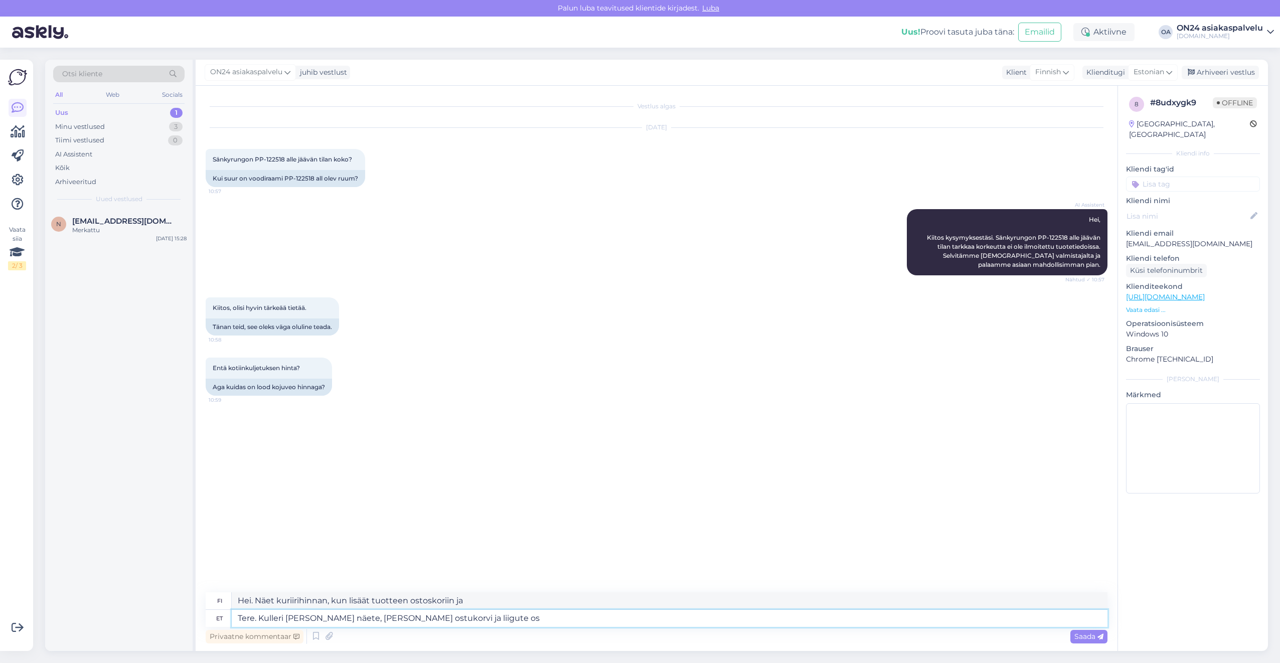
type textarea "Tere. Kulleri [PERSON_NAME] näete, [PERSON_NAME] ostukorvi ja liigute ost"
type textarea "Hei. Näet kuriirihinnan, kun lisäät tuotteen ostoskoriin ja jatkat."
type textarea "Tere. Kulleri [PERSON_NAME] näete, [PERSON_NAME] ostukorvi ja liigute ostukorvi…"
type textarea "Hei. Näet kuriirihinnan, kun lisäät tuotteen ostoskoriin ja siirryt pois ostosk…"
type textarea "Tere. Kulleri [PERSON_NAME] näete, [PERSON_NAME] ostukorvi ja liigute ostukorvi…"
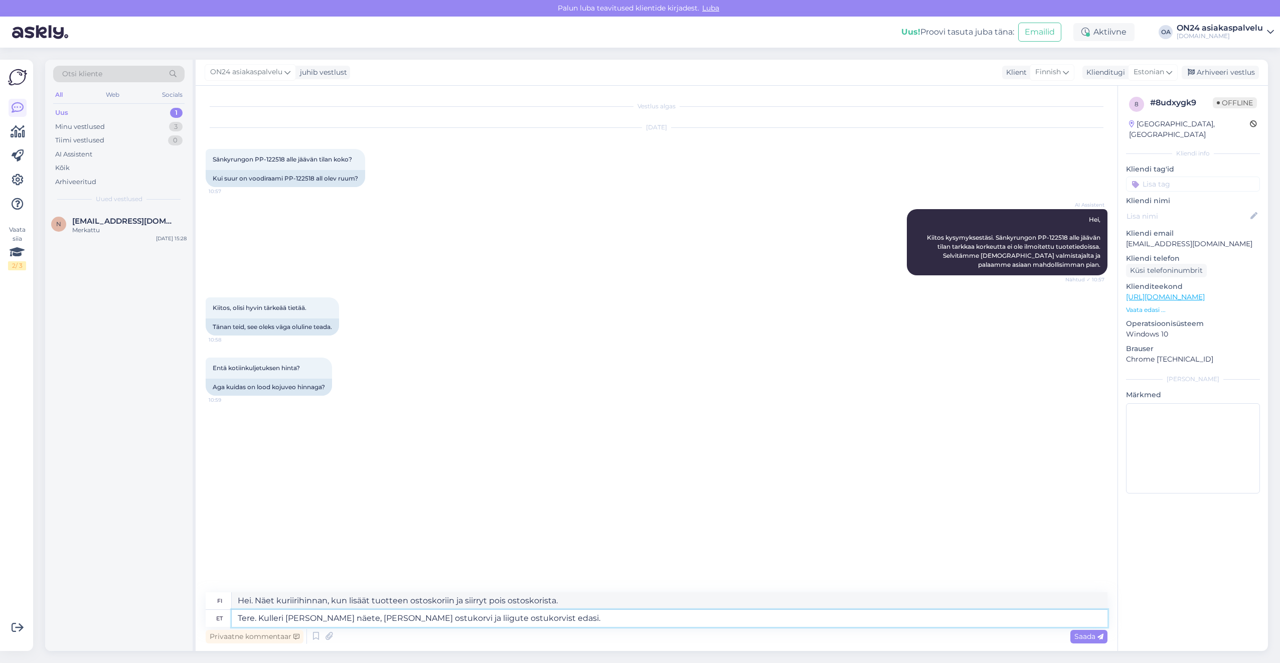
type textarea "Hei. Näet kuriirihinnan, kun lisäät tuotteen ostoskoriisi ja jatkat ostoskoriin."
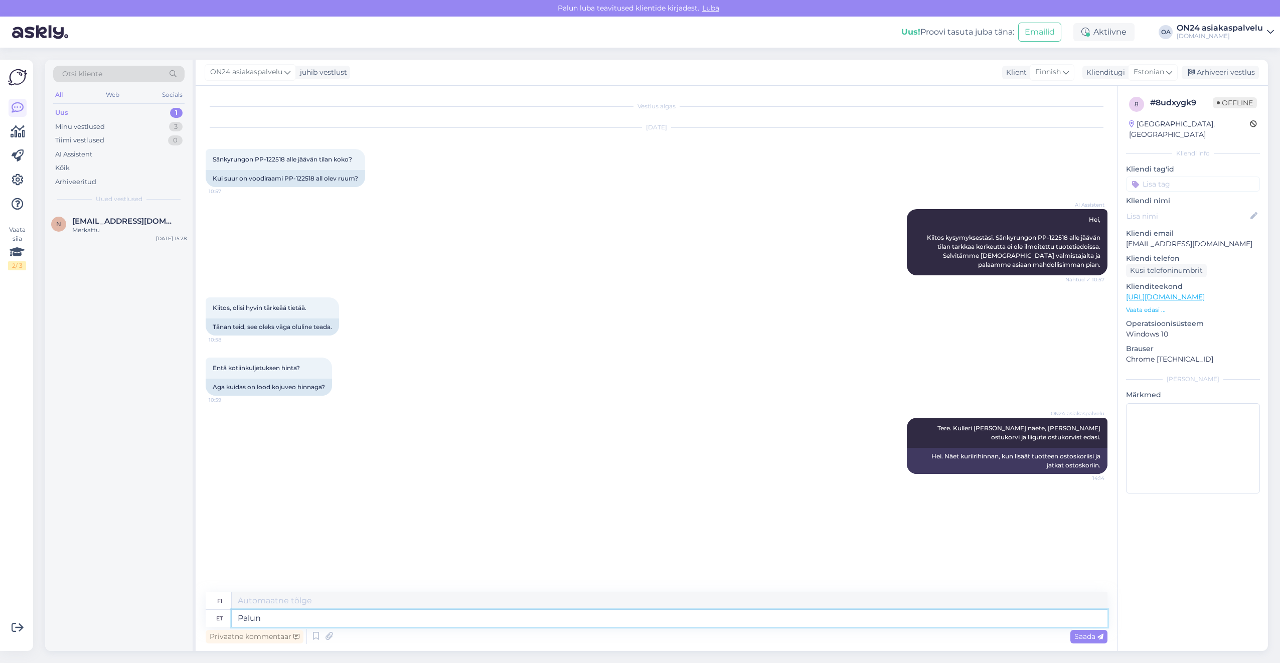
type textarea "Palun"
type textarea "Ole hyvä"
type textarea "Palun täps"
type textarea "[PERSON_NAME] hyvä ja [PERSON_NAME]."
type textarea "Palun täpsustage"
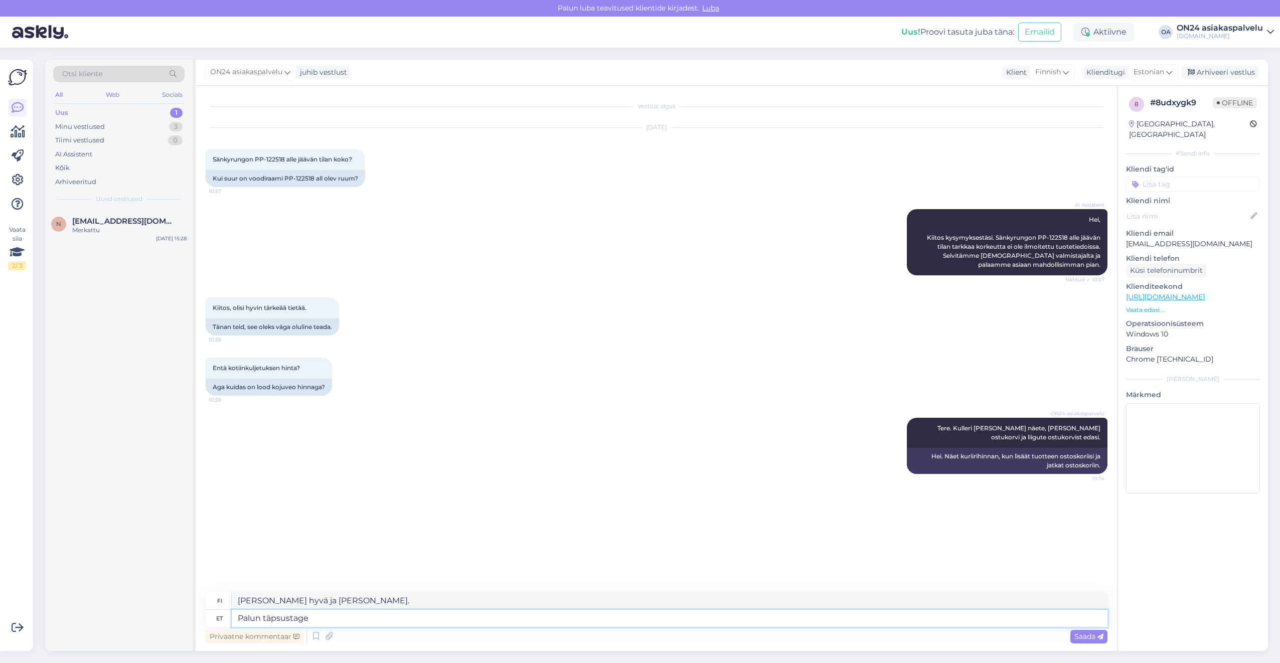
type textarea "[PERSON_NAME]"
type textarea "Palun täpsustage oma kü"
type textarea "Määritä oma"
type textarea "Palun täpsustage oma küsimus."
type textarea "[PERSON_NAME] hyvä ja selvennä kysymystäsi."
